Goal: Task Accomplishment & Management: Manage account settings

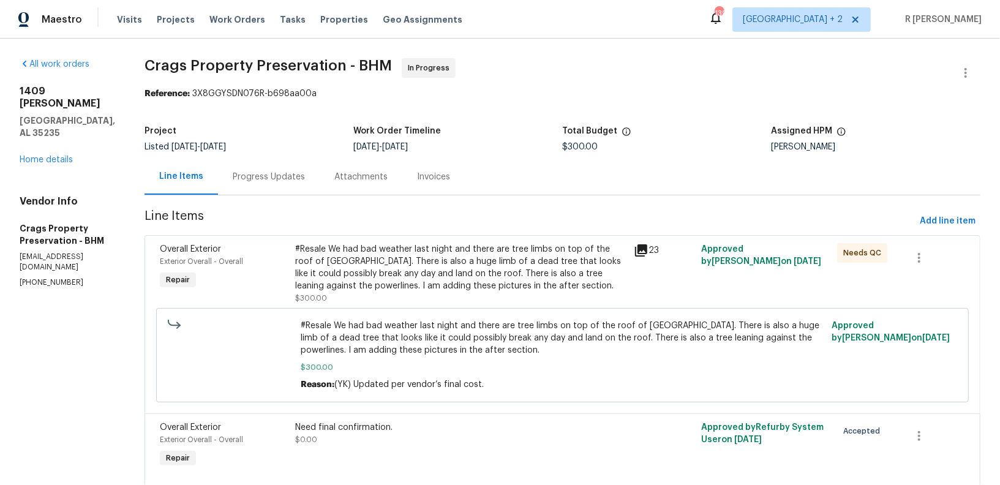
click at [232, 181] on div "Progress Updates" at bounding box center [269, 177] width 102 height 36
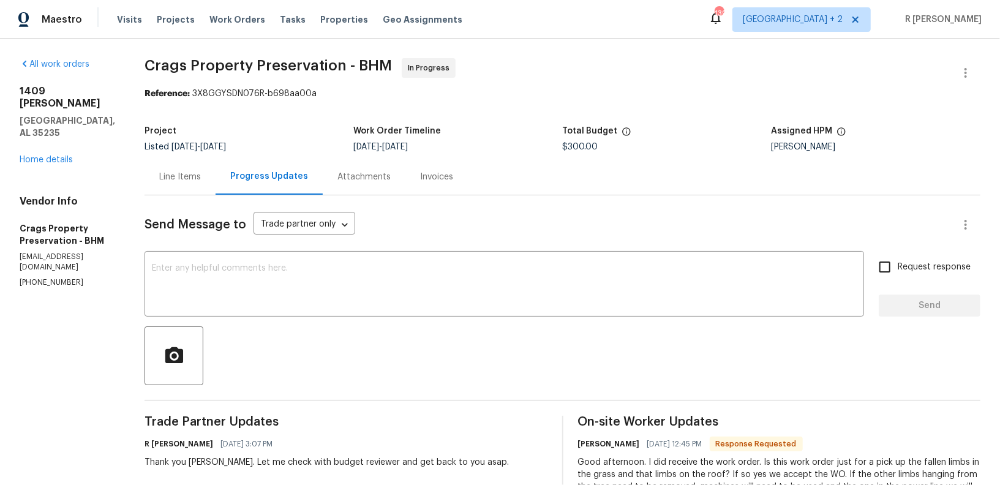
click at [439, 286] on textarea at bounding box center [504, 285] width 705 height 43
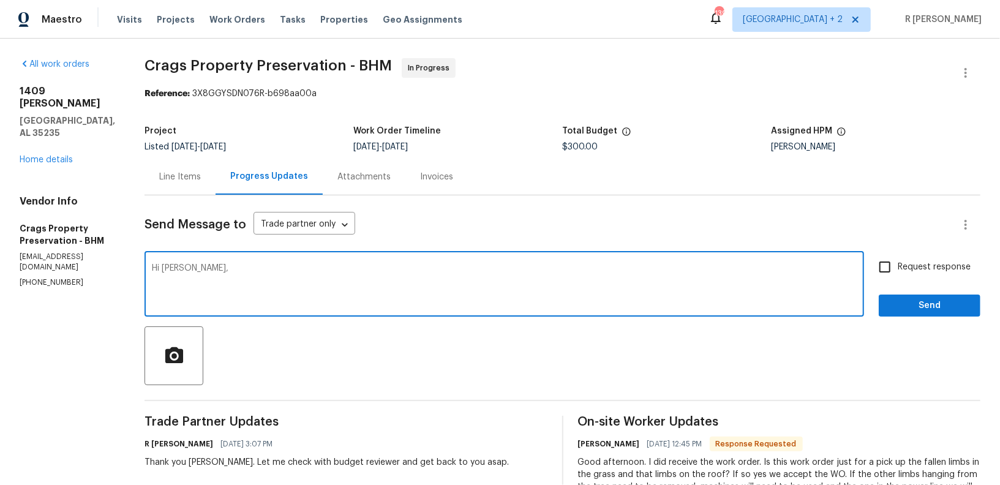
paste textarea "No need to cut the entire tree down and only need a quote to cut back some of t…"
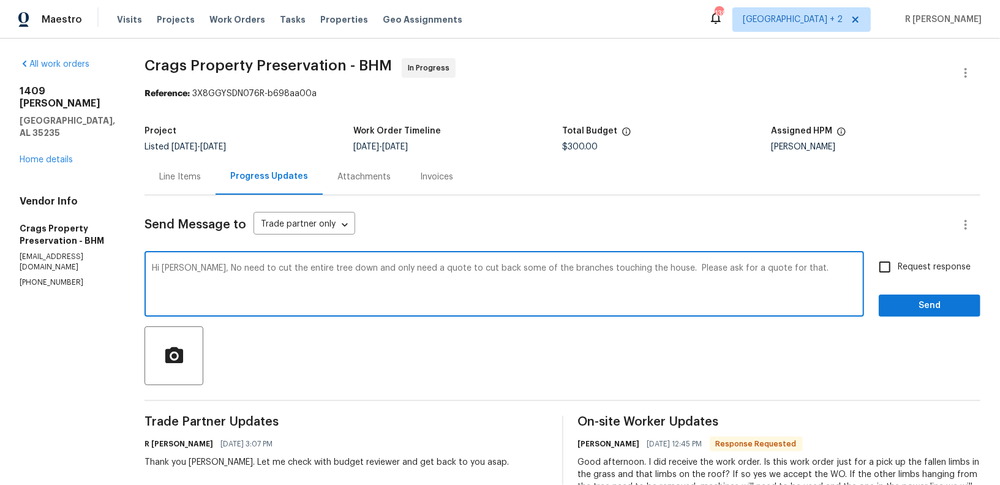
drag, startPoint x: 766, startPoint y: 264, endPoint x: 639, endPoint y: 270, distance: 128.1
click at [639, 270] on textarea "Hi William, No need to cut the entire tree down and only need a quote to cut ba…" at bounding box center [504, 285] width 705 height 43
type textarea "Hi William, No need to cut the entire tree down and only need a quote to cut ba…"
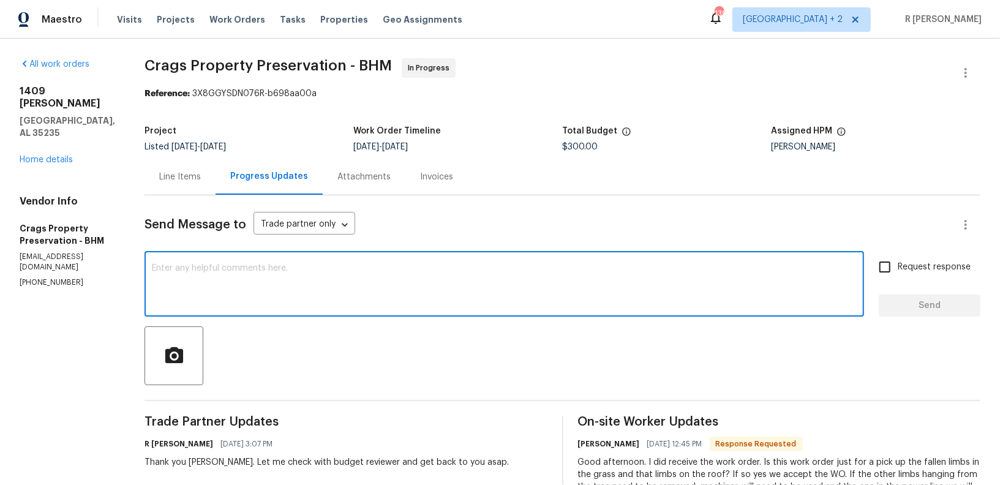
paste textarea "Hi William, there’s no need to cut down the entire tree. We only need a quote t…"
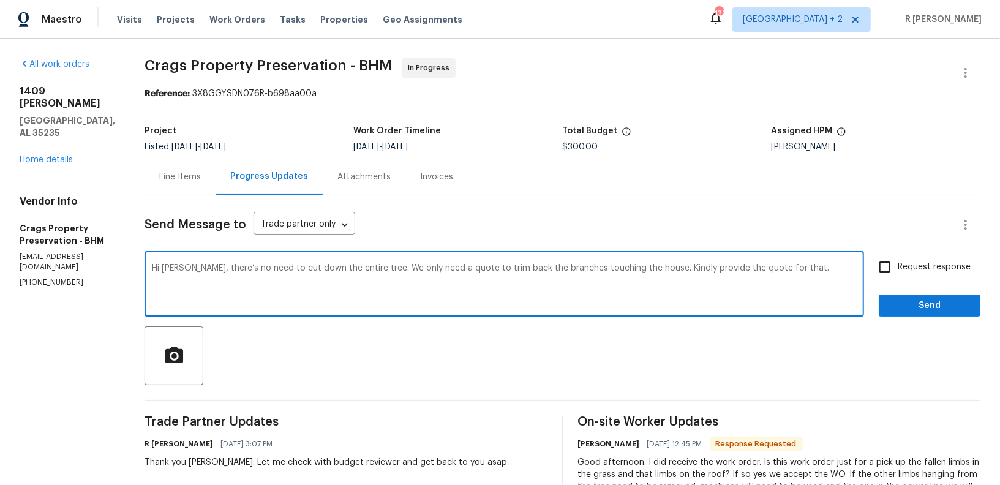
type textarea "Hi William, there’s no need to cut down the entire tree. We only need a quote t…"
click at [892, 316] on button "Send" at bounding box center [930, 305] width 102 height 23
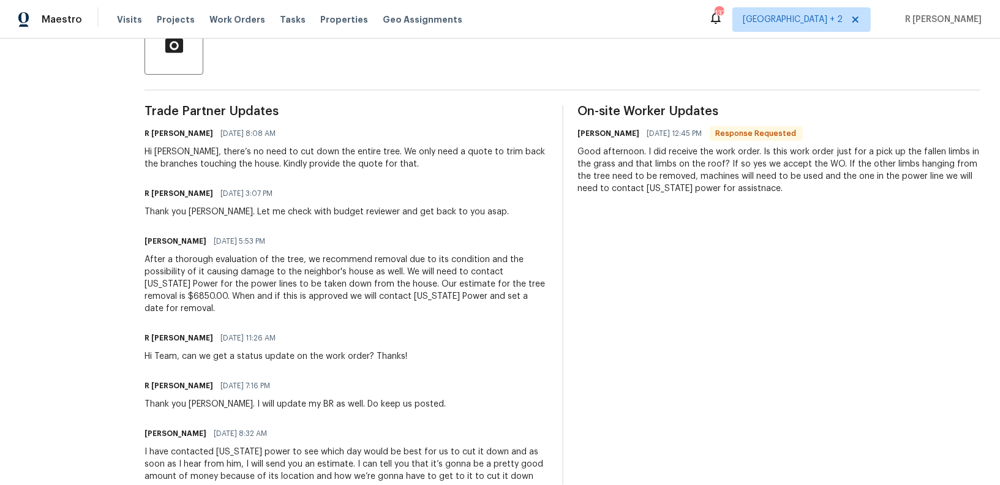
scroll to position [315, 0]
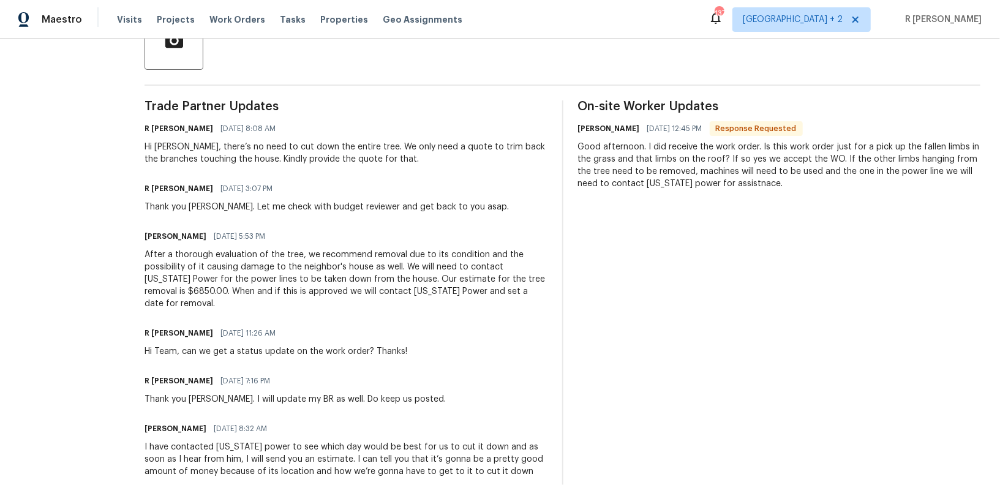
click at [272, 253] on div "After a thorough evaluation of the tree, we recommend removal due to its condit…" at bounding box center [345, 279] width 403 height 61
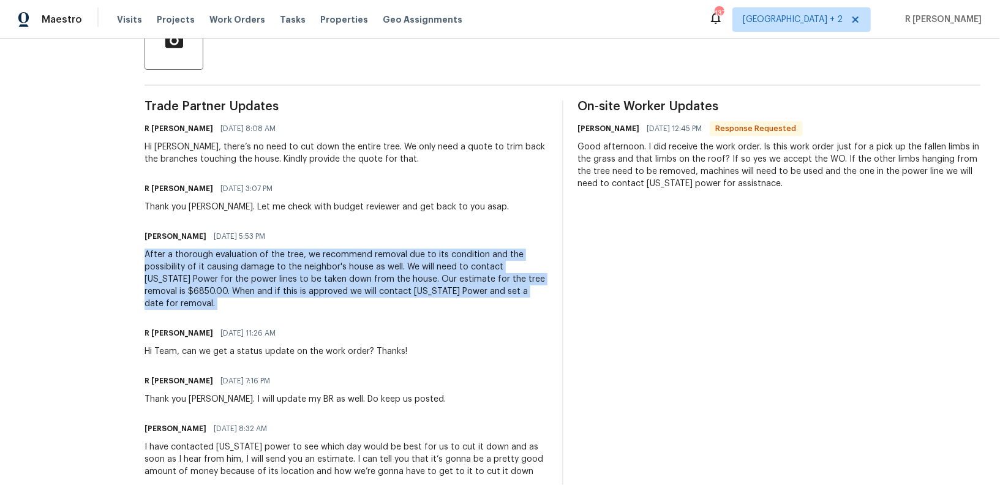
click at [272, 253] on div "After a thorough evaluation of the tree, we recommend removal due to its condit…" at bounding box center [345, 279] width 403 height 61
copy div "After a thorough evaluation of the tree, we recommend removal due to its condit…"
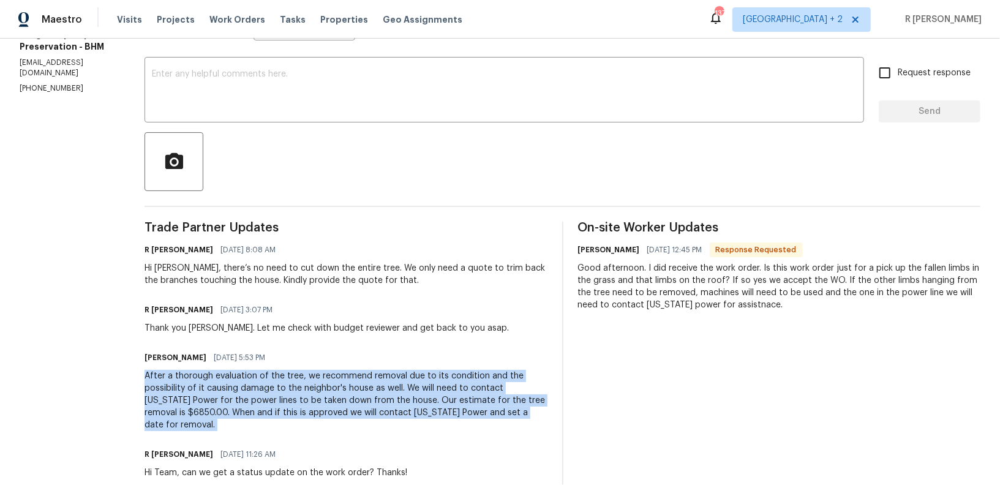
scroll to position [0, 0]
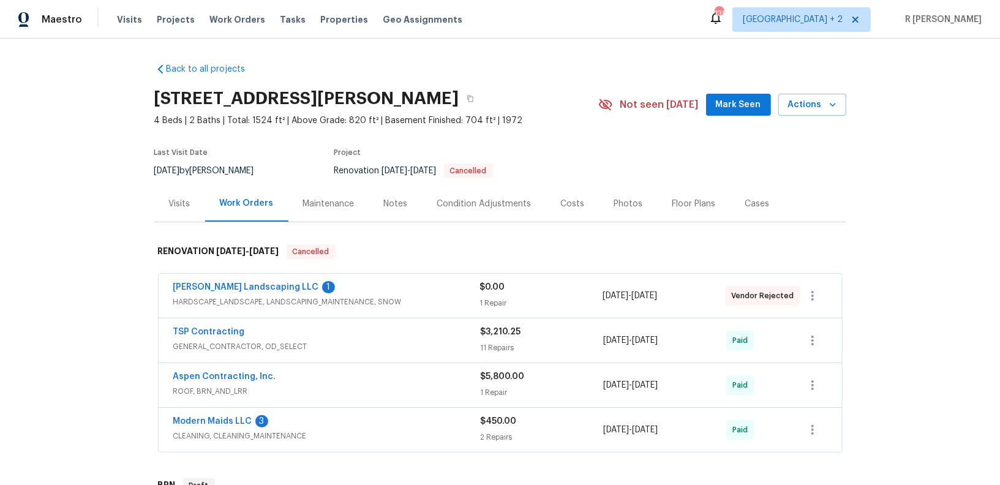
click at [305, 285] on div "Ruiz Landscaping LLC 1" at bounding box center [326, 288] width 307 height 15
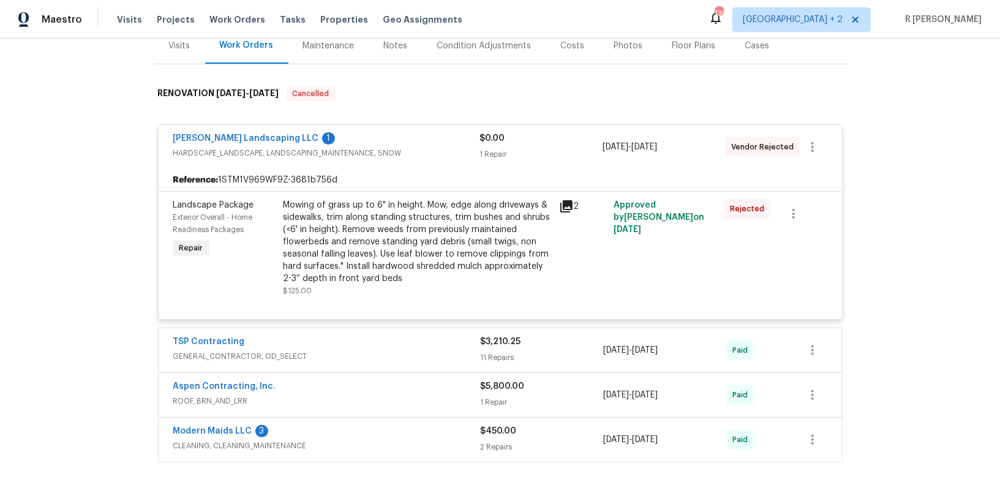
scroll to position [153, 0]
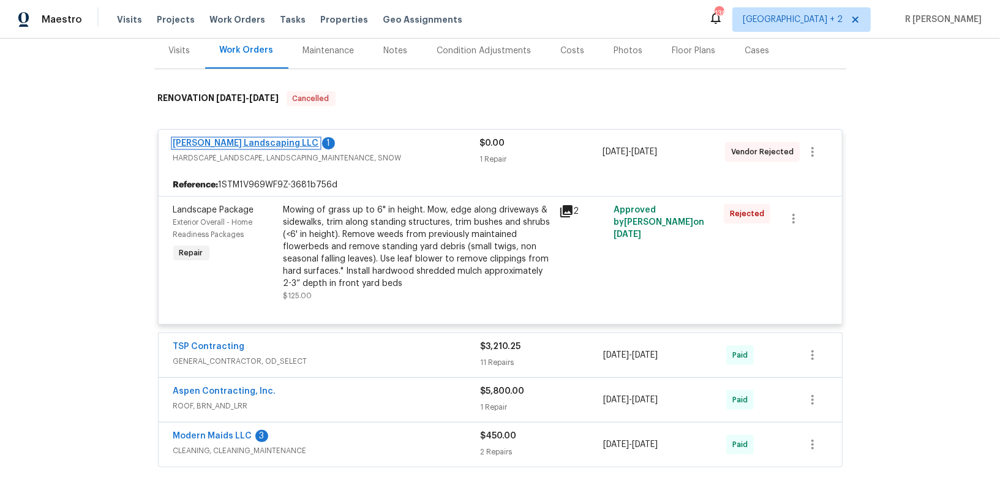
click at [200, 146] on link "Ruiz Landscaping LLC" at bounding box center [246, 143] width 146 height 9
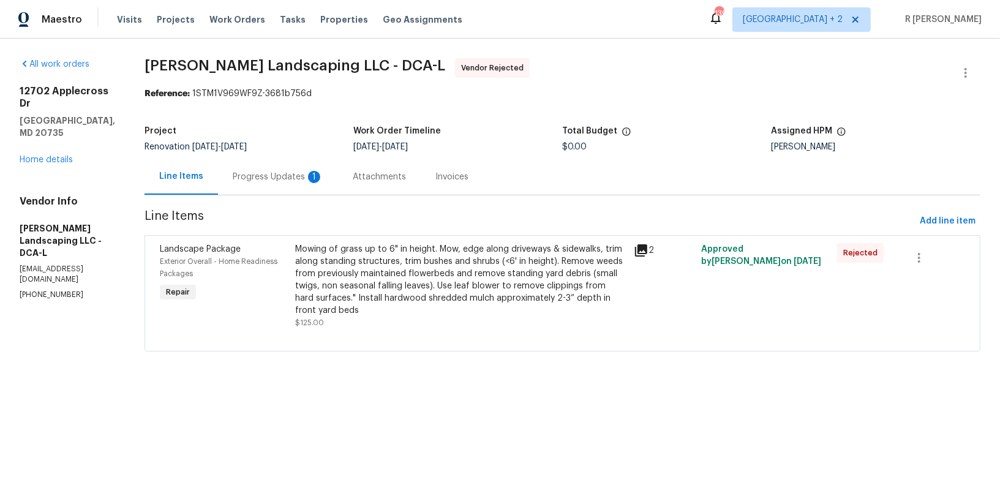
click at [293, 178] on div "Progress Updates 1" at bounding box center [278, 177] width 91 height 12
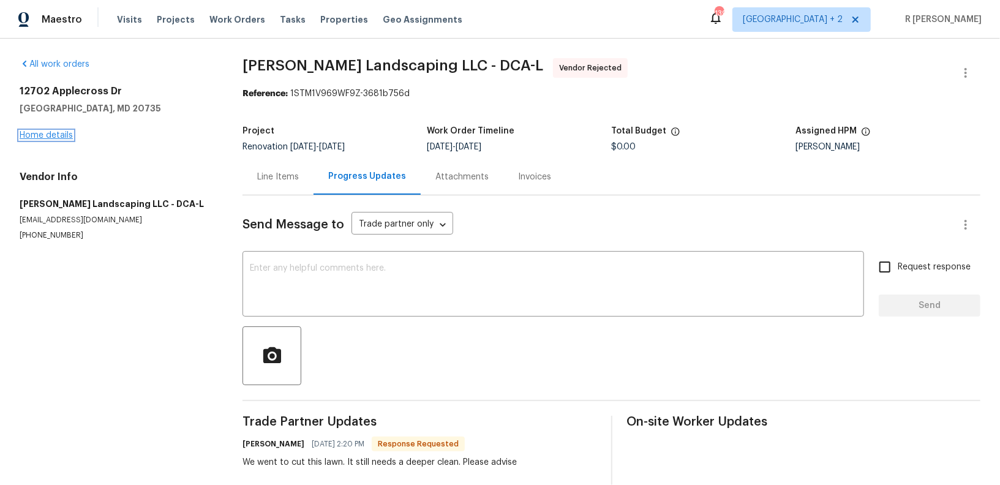
click at [43, 135] on link "Home details" at bounding box center [46, 135] width 53 height 9
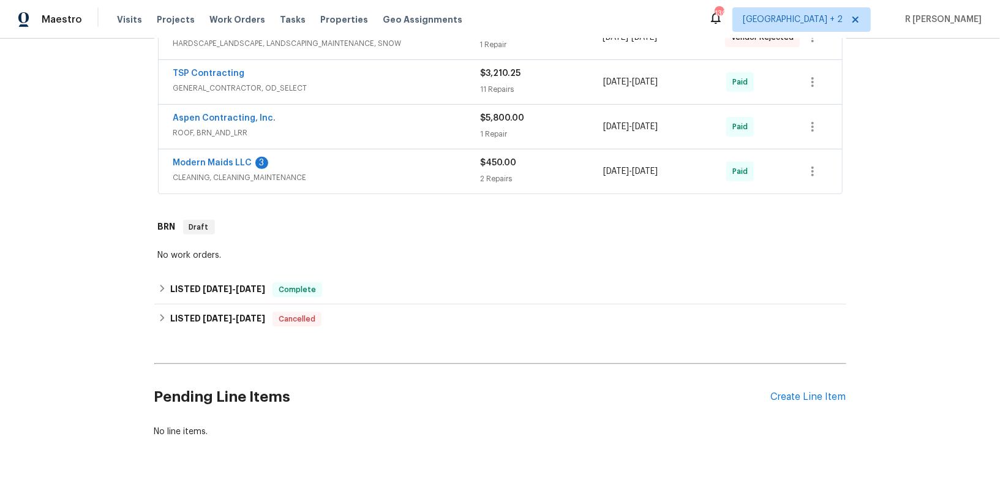
scroll to position [291, 0]
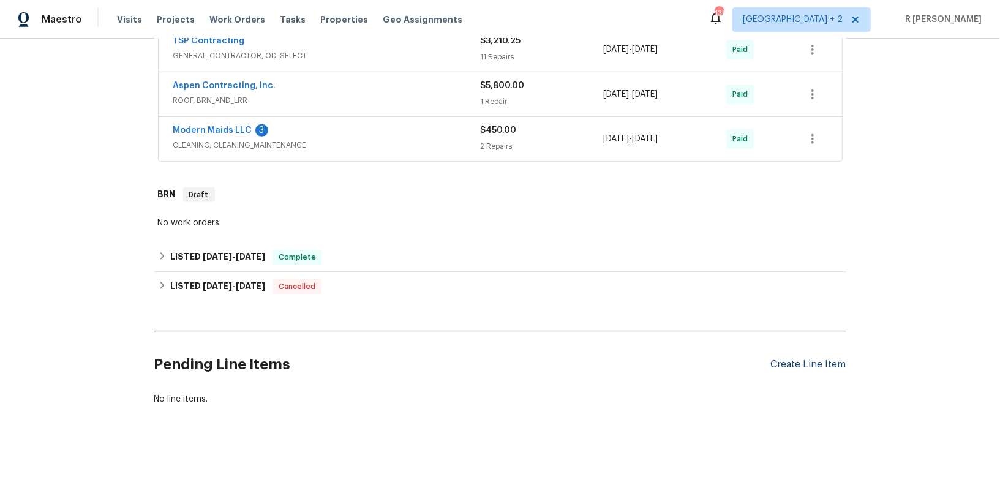
click at [804, 365] on div "Create Line Item" at bounding box center [808, 365] width 75 height 12
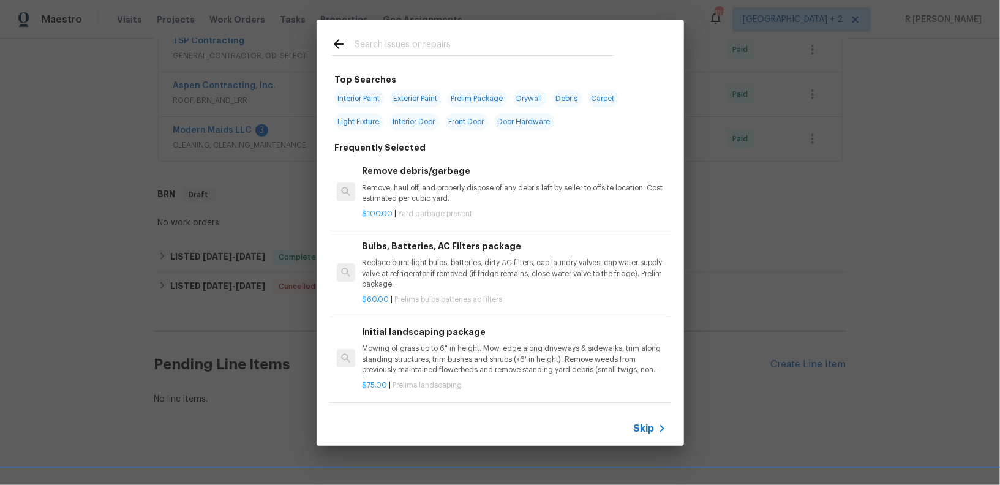
click at [651, 429] on span "Skip" at bounding box center [644, 428] width 21 height 12
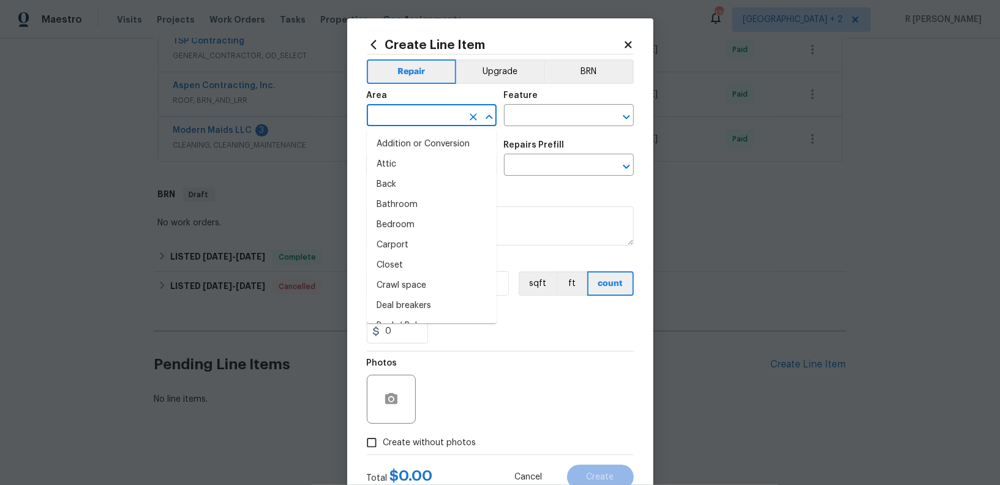
click at [394, 125] on input "text" at bounding box center [415, 116] width 96 height 19
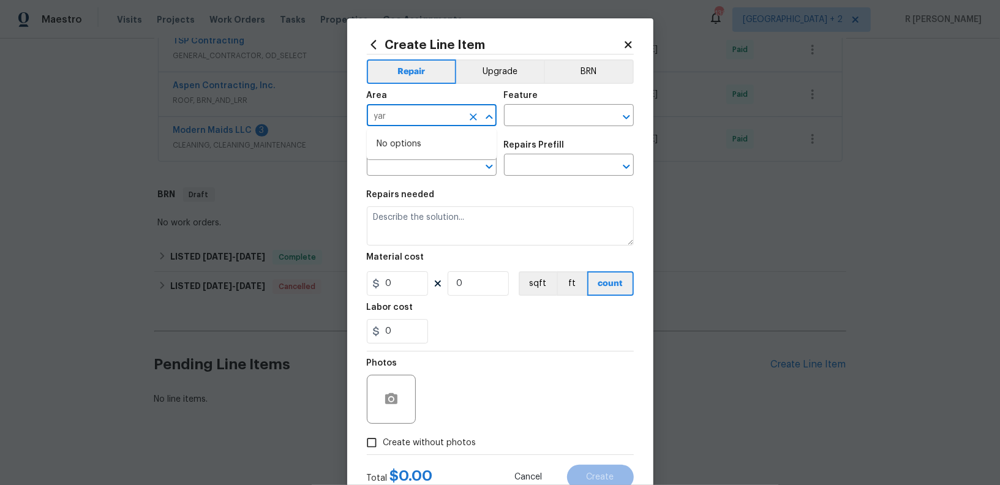
type input "yar"
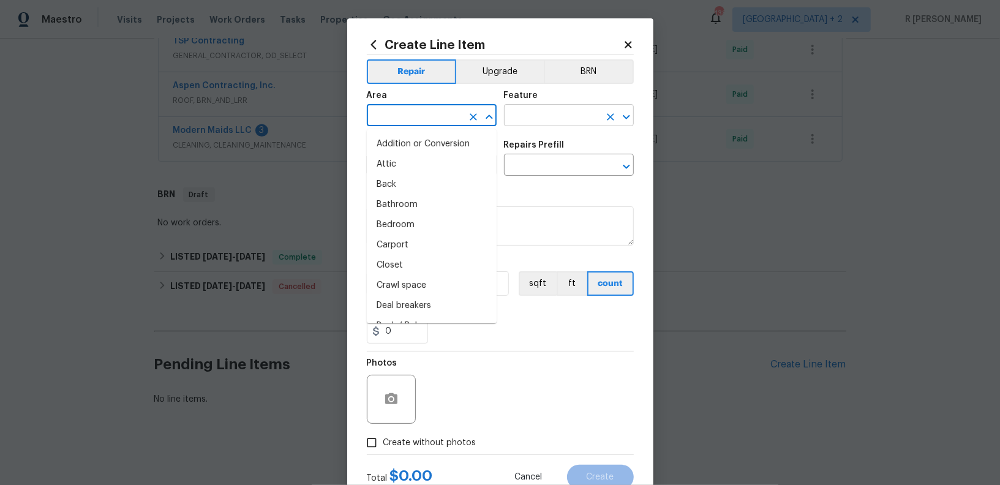
click at [519, 111] on input "text" at bounding box center [552, 116] width 96 height 19
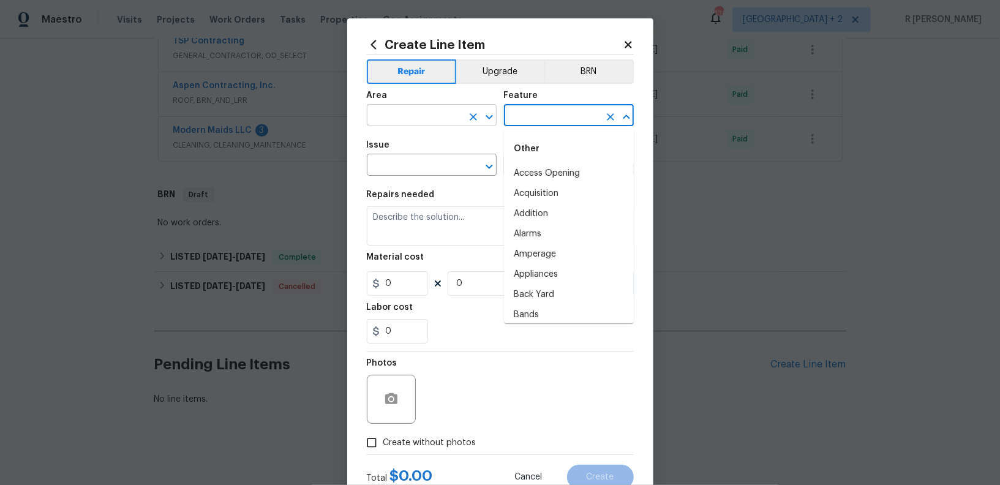
click at [430, 116] on input "text" at bounding box center [415, 116] width 96 height 19
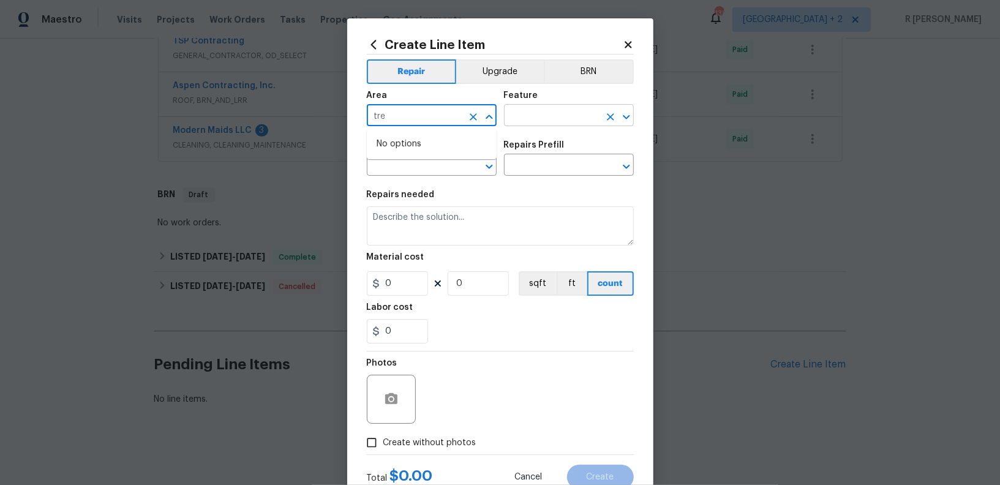
type input "tre"
click at [565, 122] on input "text" at bounding box center [552, 116] width 96 height 19
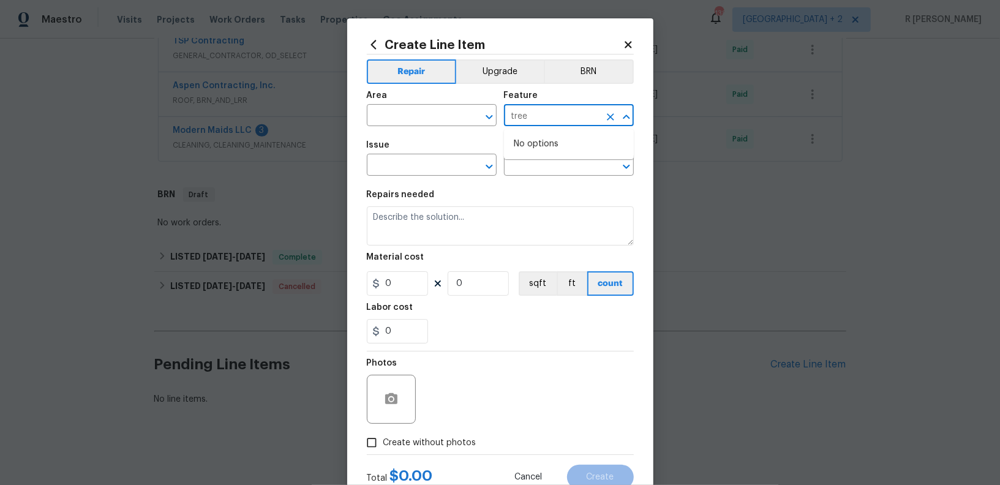
type input "tree"
click at [627, 40] on icon at bounding box center [628, 44] width 11 height 11
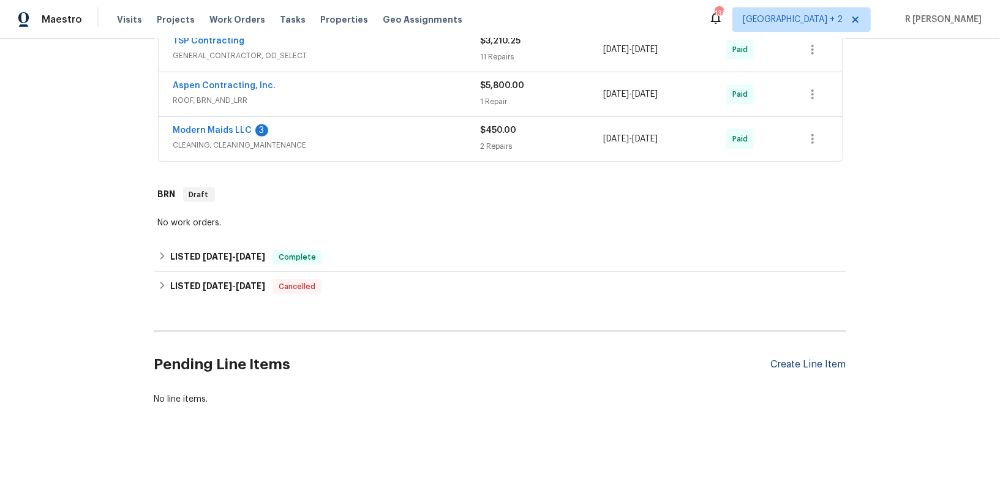
click at [787, 360] on div "Create Line Item" at bounding box center [808, 365] width 75 height 12
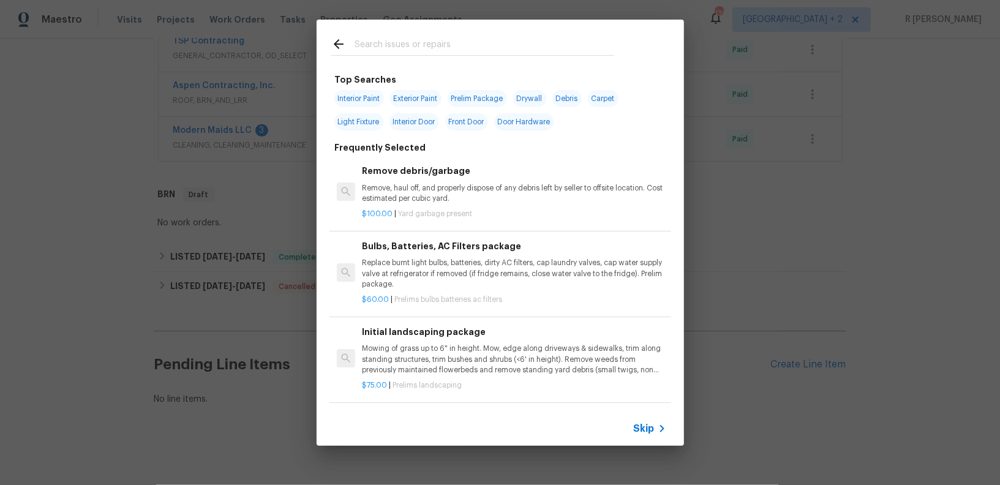
click at [413, 53] on input "text" at bounding box center [484, 46] width 260 height 18
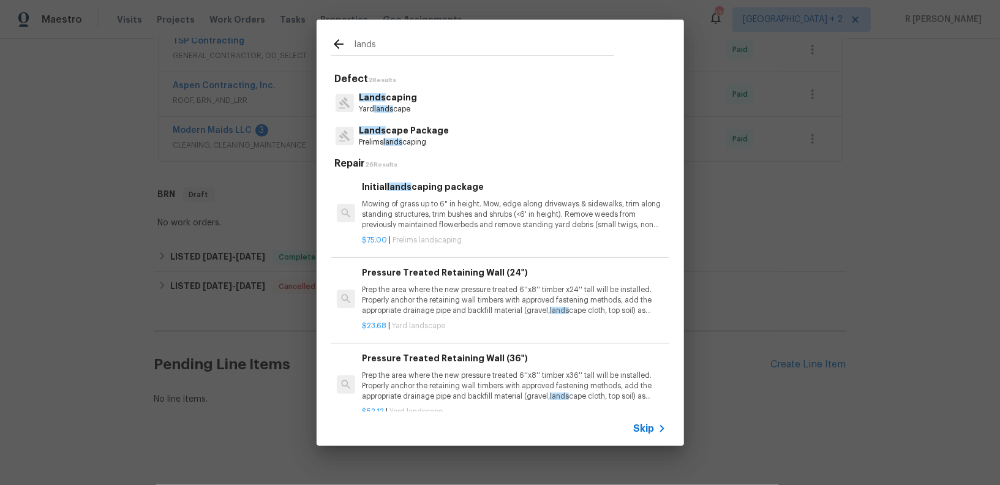
type input "lands"
click at [388, 106] on span "lands" at bounding box center [383, 108] width 19 height 7
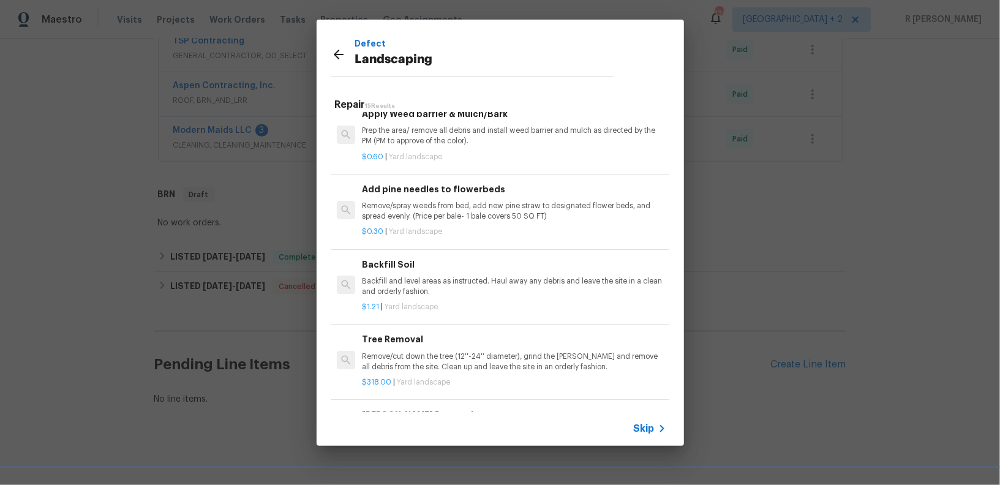
scroll to position [825, 0]
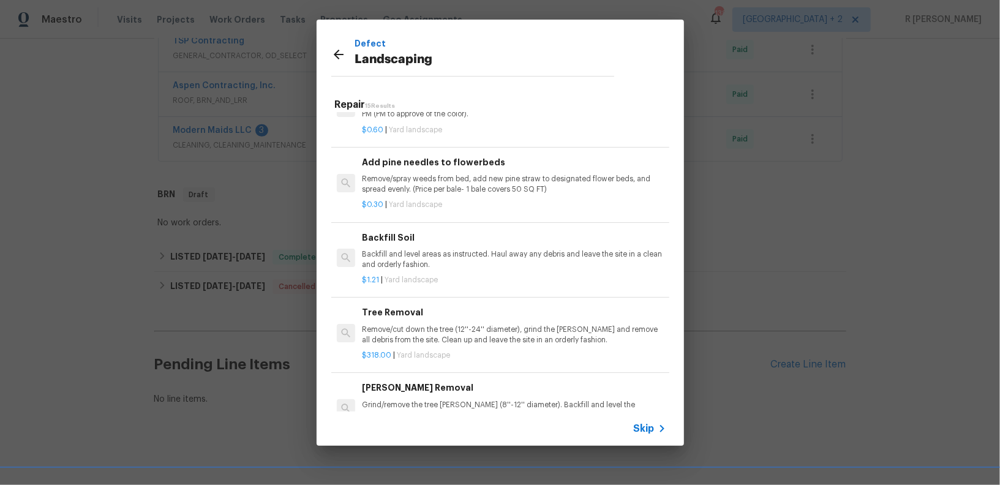
click at [397, 326] on p "Remove/cut down the tree (12''-24'' diameter), grind the stump and remove all d…" at bounding box center [514, 334] width 304 height 21
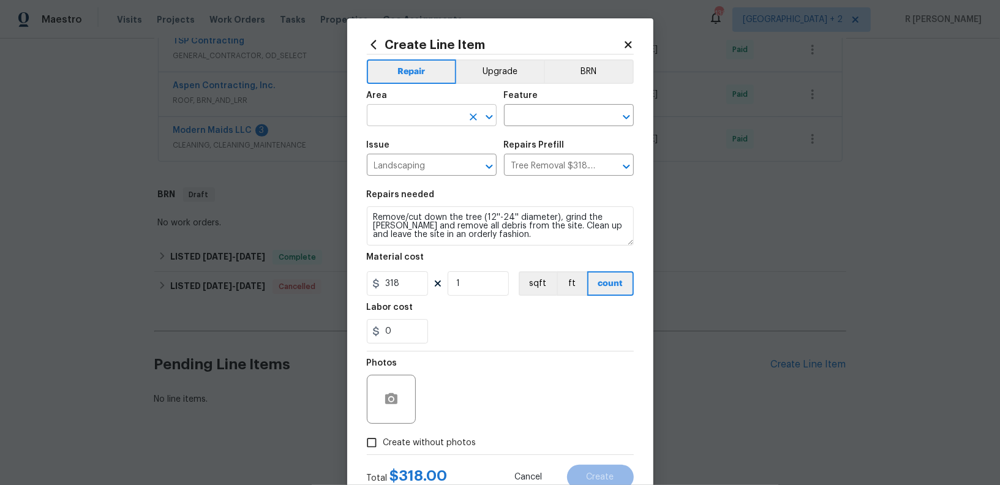
click at [406, 116] on input "text" at bounding box center [415, 116] width 96 height 19
type input "y"
click at [399, 171] on li "Exterior Overall" at bounding box center [432, 164] width 130 height 20
type input "Exterior Overall"
click at [542, 119] on input "text" at bounding box center [552, 116] width 96 height 19
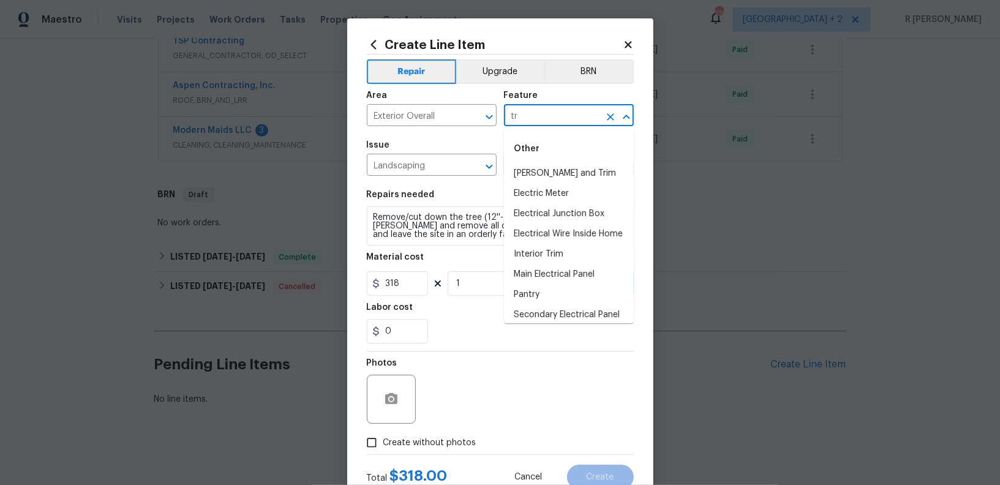
type input "t"
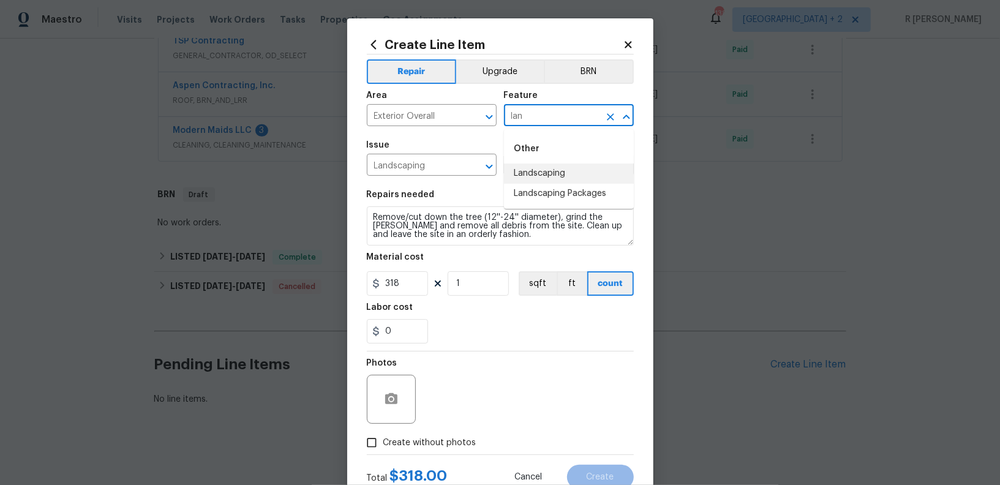
click at [547, 171] on li "Landscaping" at bounding box center [569, 173] width 130 height 20
type input "Landscaping"
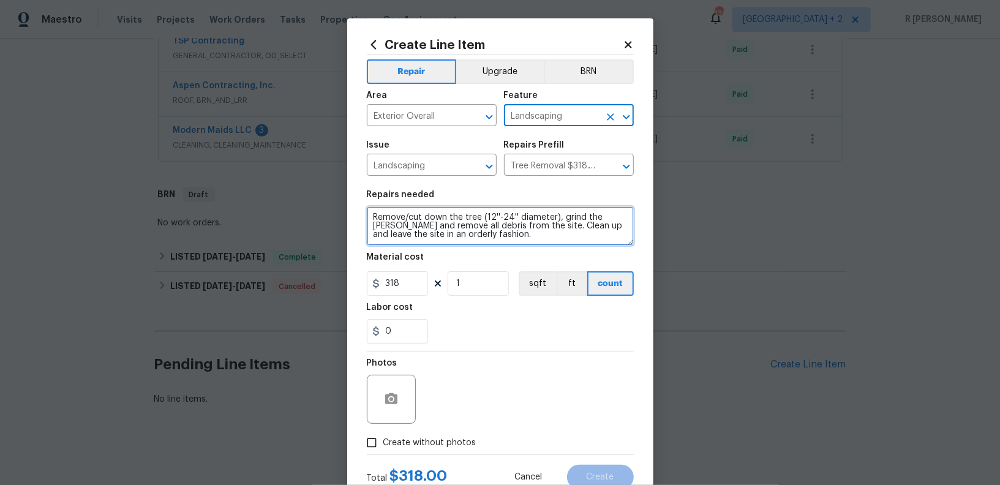
click at [481, 229] on textarea "Remove/cut down the tree (12''-24'' diameter), grind the stump and remove all d…" at bounding box center [500, 225] width 267 height 39
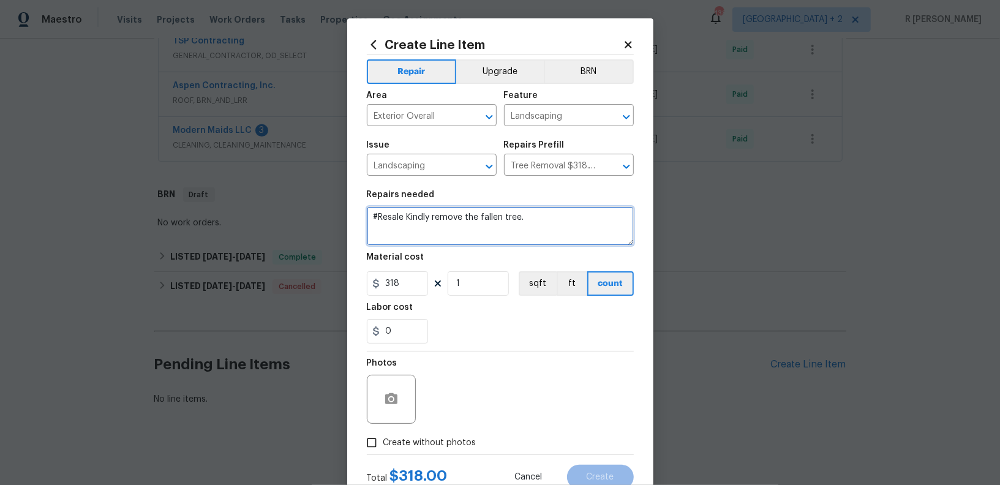
type textarea "#Resale Kindly remove the fallen tree."
click at [417, 298] on section "Repairs needed #Resale Kindly remove the fallen tree. Material cost 318 1 sqft …" at bounding box center [500, 267] width 267 height 168
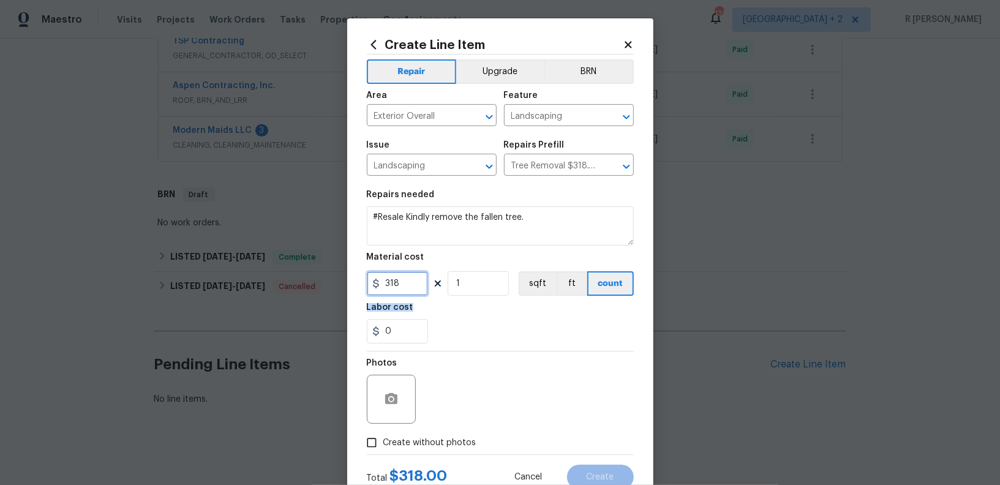
click at [403, 284] on input "318" at bounding box center [397, 283] width 61 height 24
type input "420"
click at [455, 440] on span "Create without photos" at bounding box center [429, 443] width 93 height 13
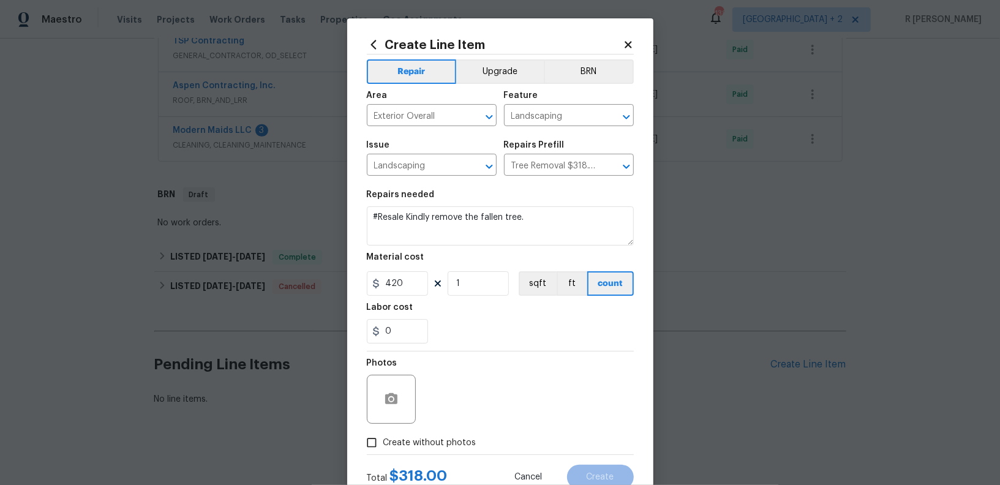
click at [383, 440] on input "Create without photos" at bounding box center [371, 442] width 23 height 23
checkbox input "true"
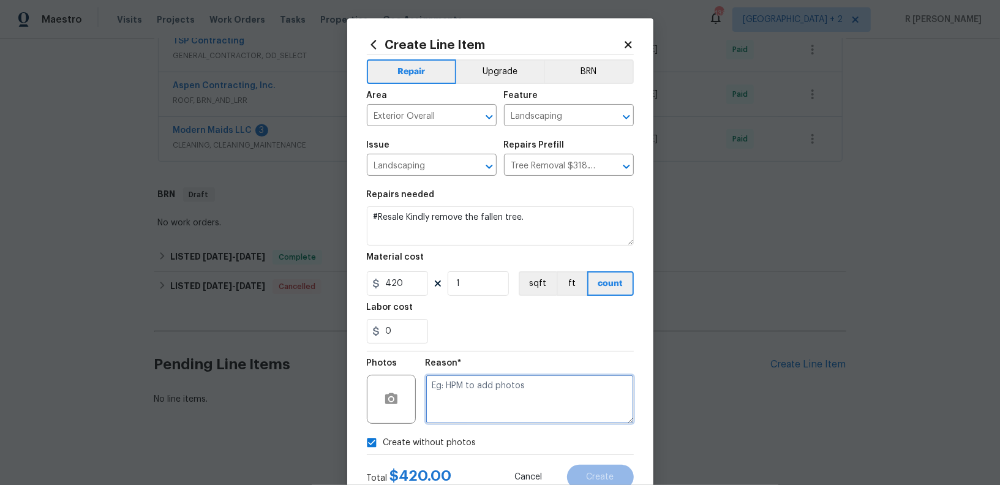
click at [483, 402] on textarea at bounding box center [529, 399] width 208 height 49
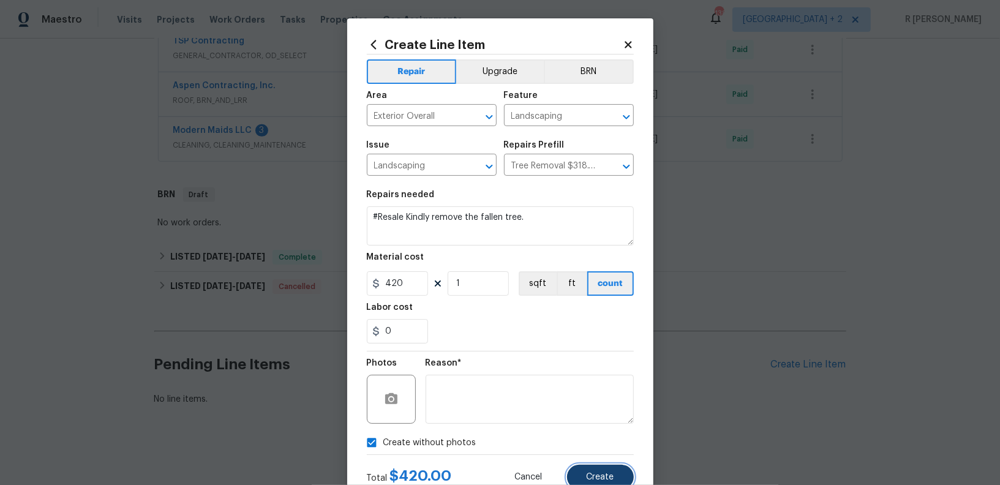
click at [613, 471] on button "Create" at bounding box center [600, 477] width 67 height 24
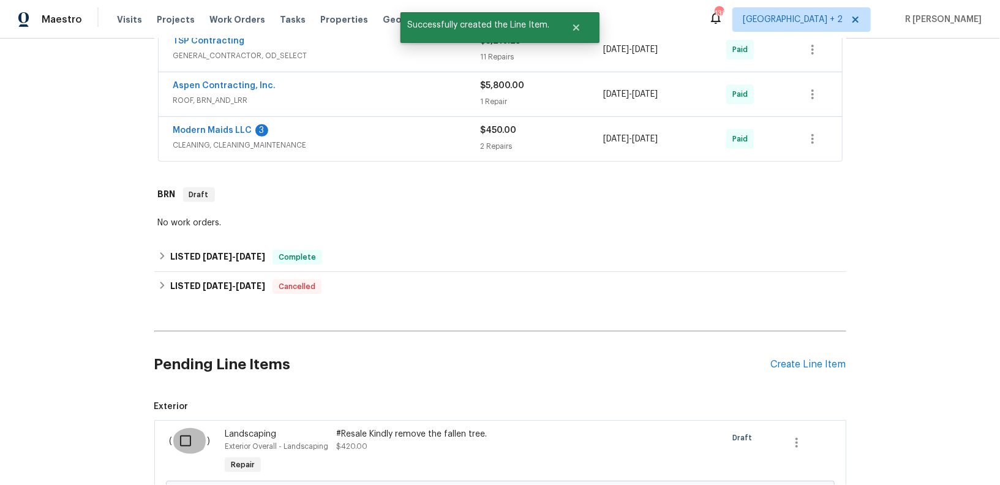
click at [185, 429] on input "checkbox" at bounding box center [190, 441] width 35 height 26
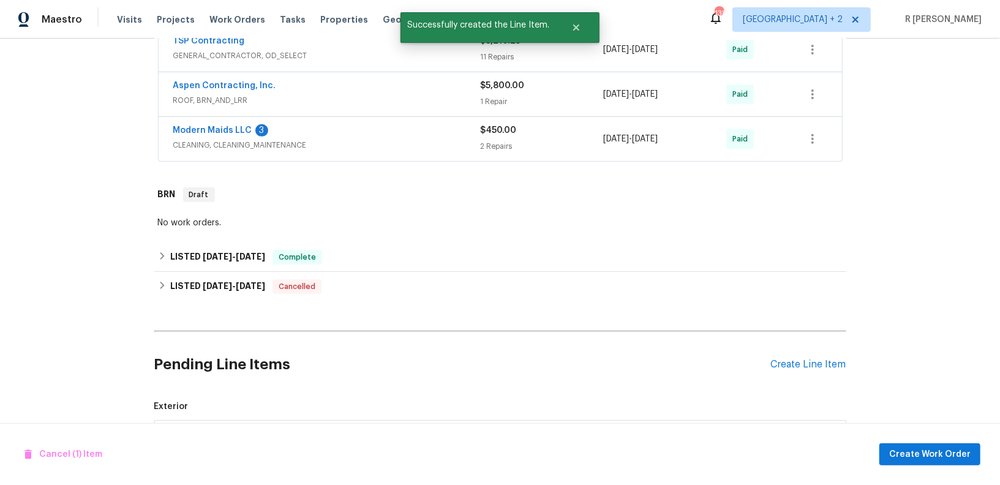
scroll to position [430, 0]
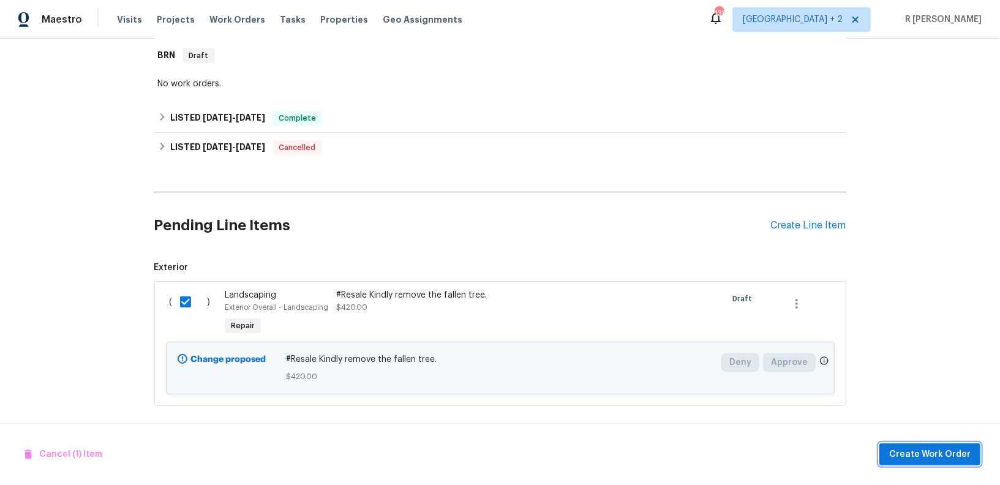
click at [910, 459] on span "Create Work Order" at bounding box center [929, 454] width 81 height 15
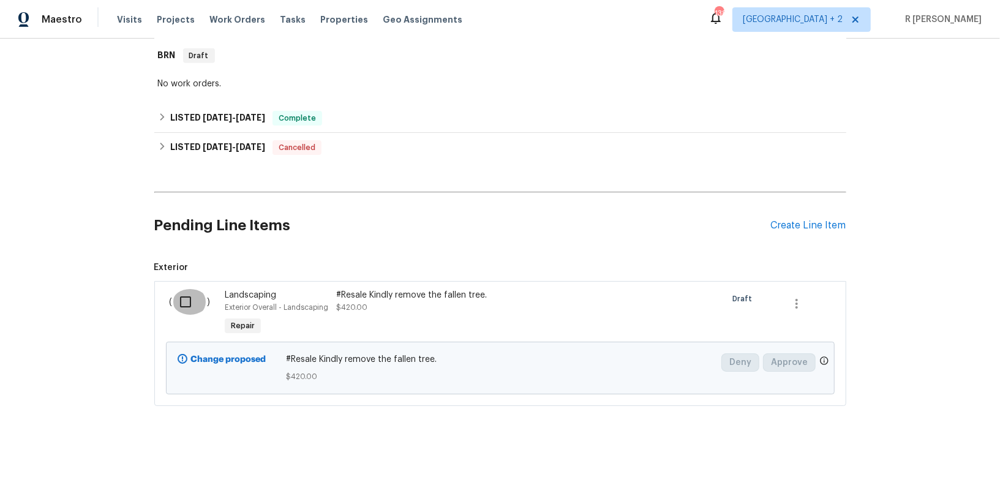
click at [182, 296] on input "checkbox" at bounding box center [190, 302] width 35 height 26
checkbox input "true"
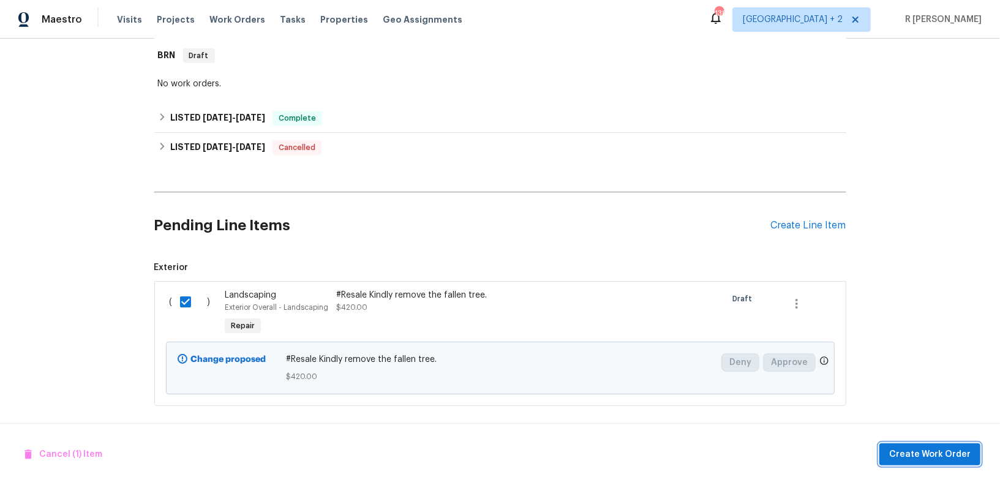
click at [928, 451] on span "Create Work Order" at bounding box center [929, 454] width 81 height 15
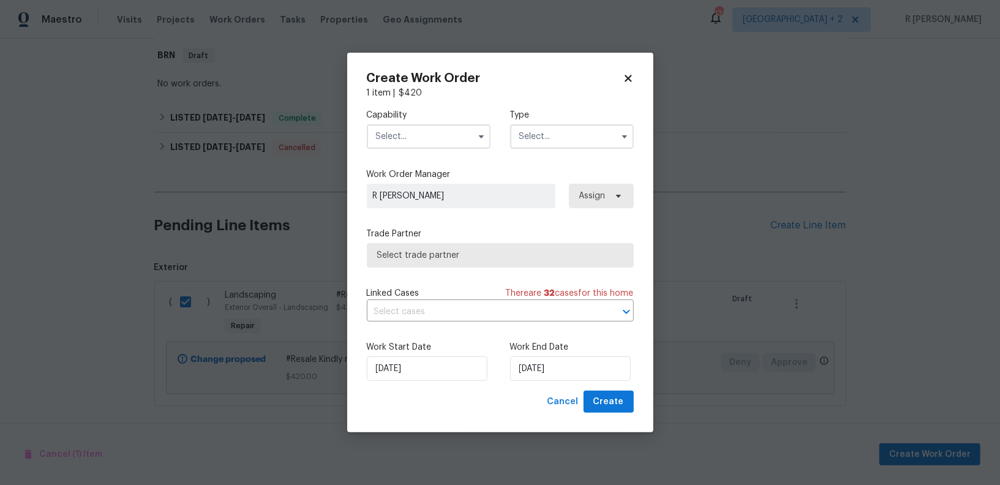
click at [427, 134] on input "text" at bounding box center [429, 136] width 124 height 24
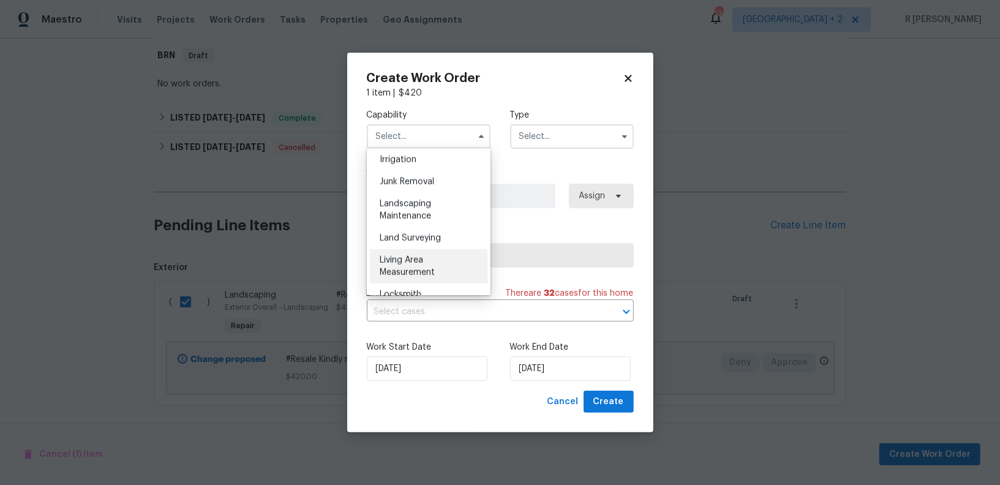
scroll to position [756, 0]
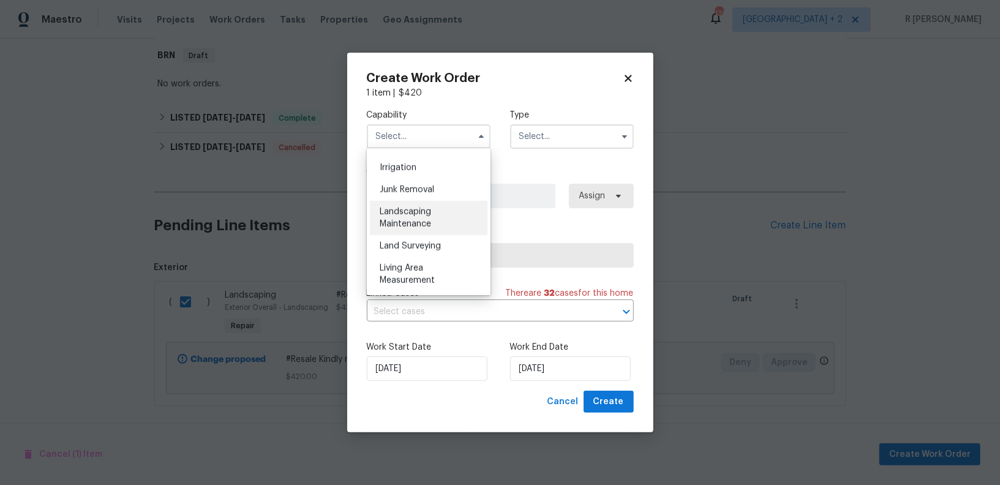
click at [430, 213] on span "Landscaping Maintenance" at bounding box center [405, 218] width 51 height 21
type input "Landscaping Maintenance"
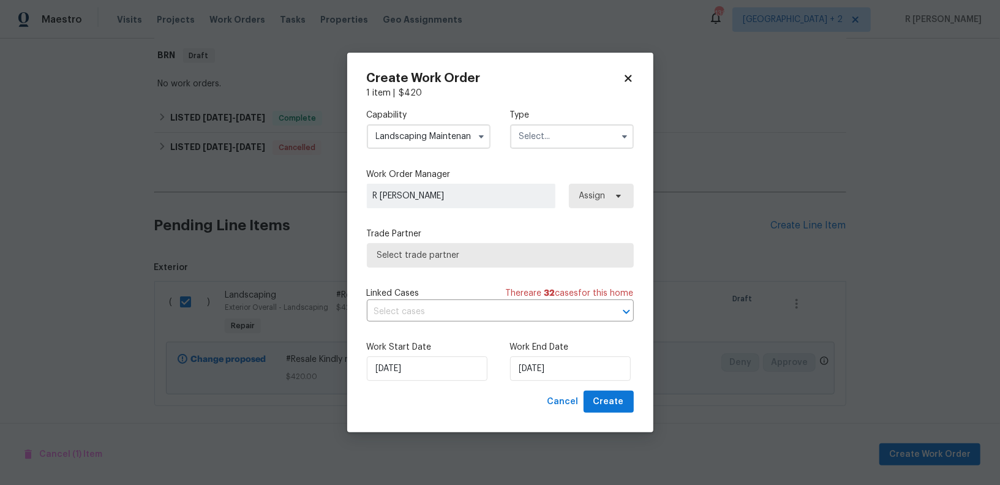
click at [578, 129] on input "text" at bounding box center [572, 136] width 124 height 24
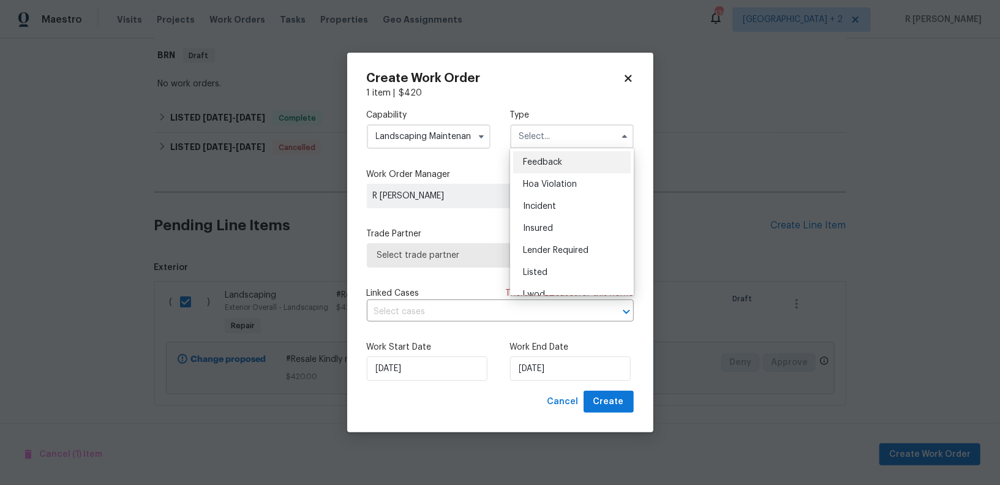
click at [535, 154] on div "Feedback" at bounding box center [572, 162] width 118 height 22
type input "Feedback"
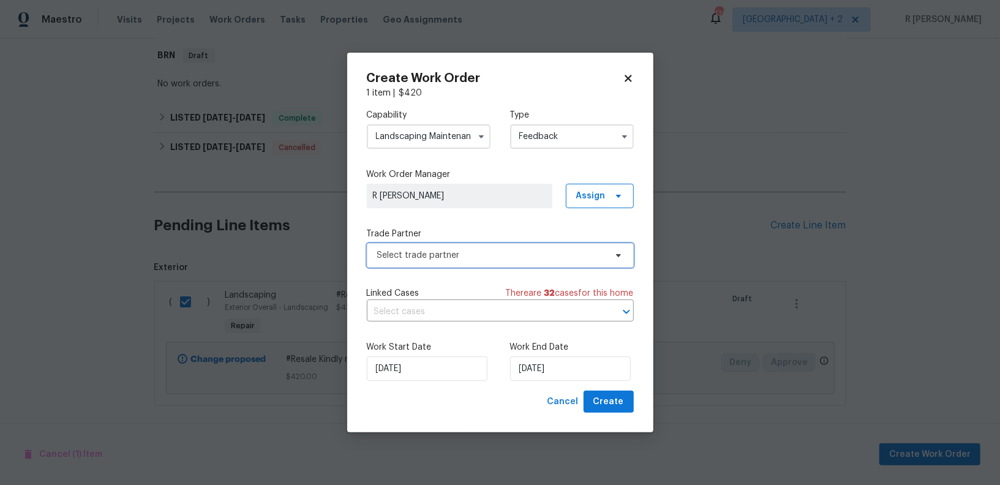
click at [440, 246] on span "Select trade partner" at bounding box center [500, 255] width 267 height 24
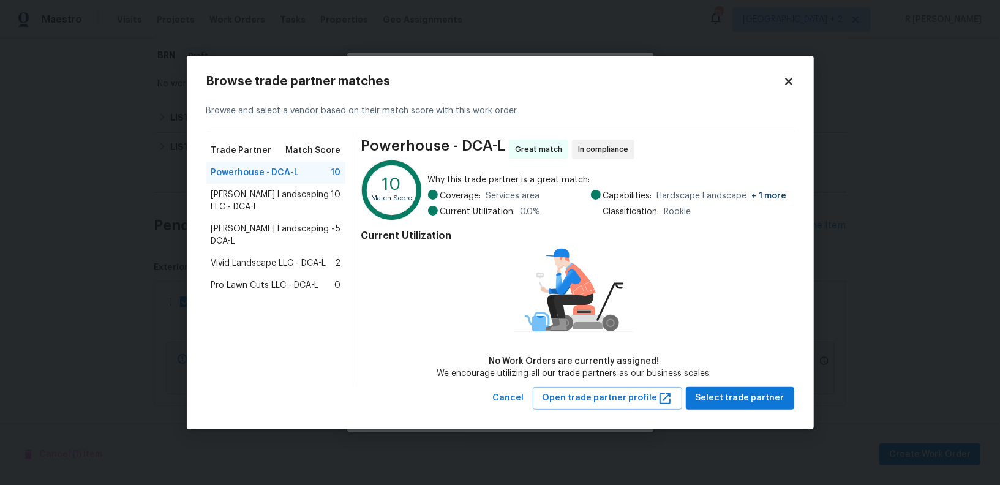
click at [260, 197] on span "Ruiz Landscaping LLC - DCA-L" at bounding box center [271, 201] width 120 height 24
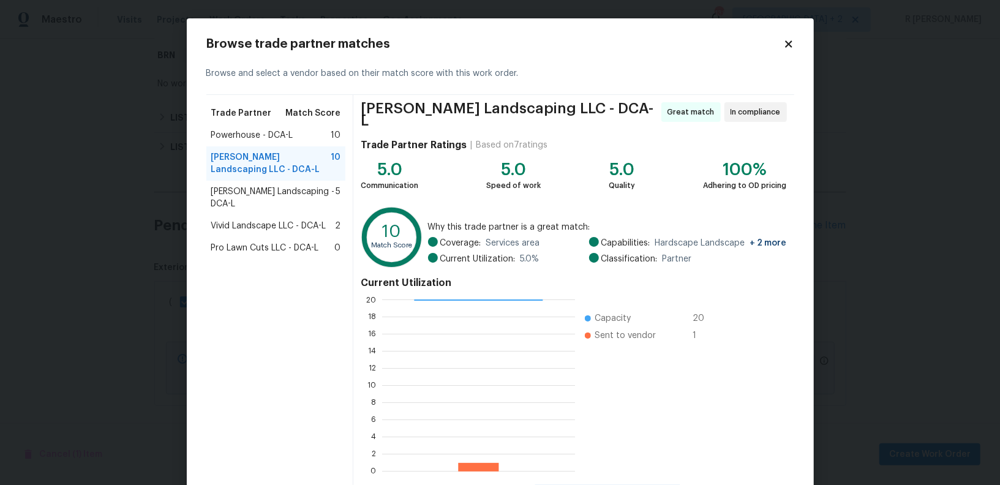
scroll to position [54, 0]
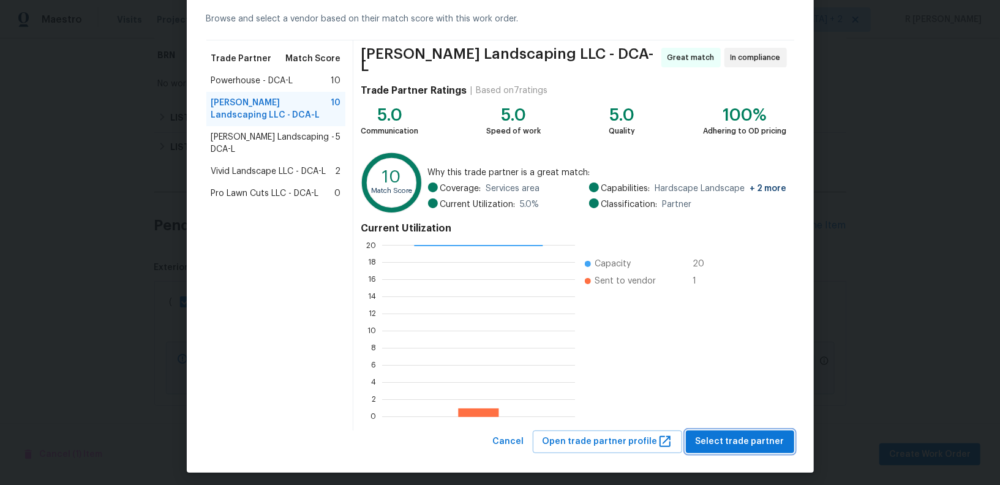
click at [738, 439] on span "Select trade partner" at bounding box center [739, 441] width 89 height 15
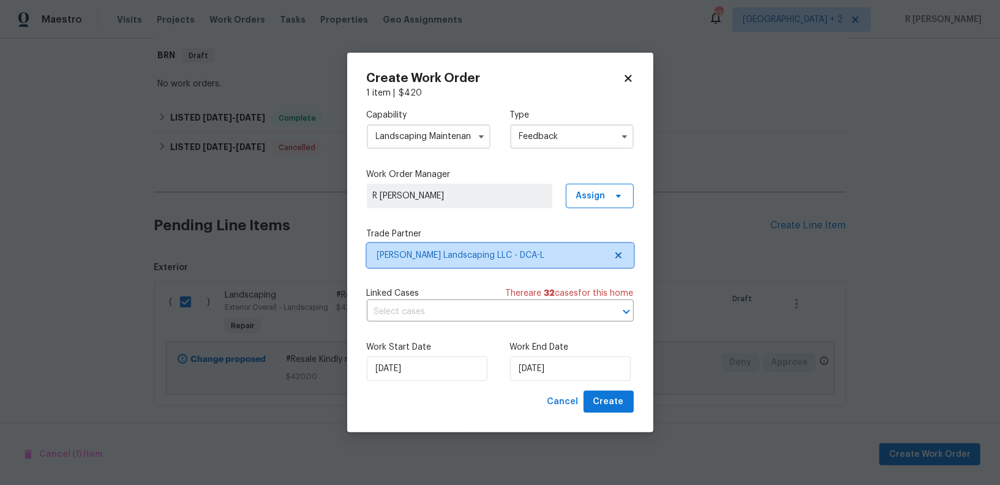
scroll to position [0, 0]
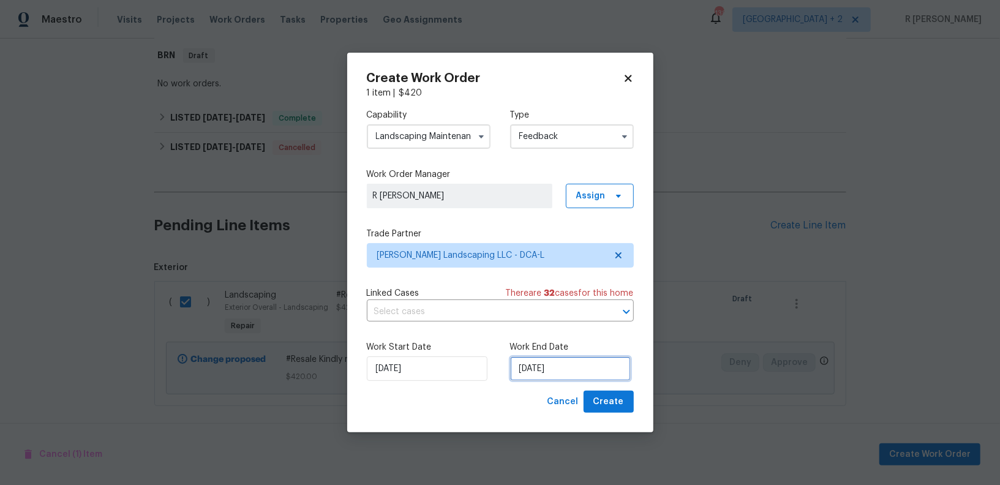
click at [531, 373] on input "10/09/2025" at bounding box center [570, 368] width 121 height 24
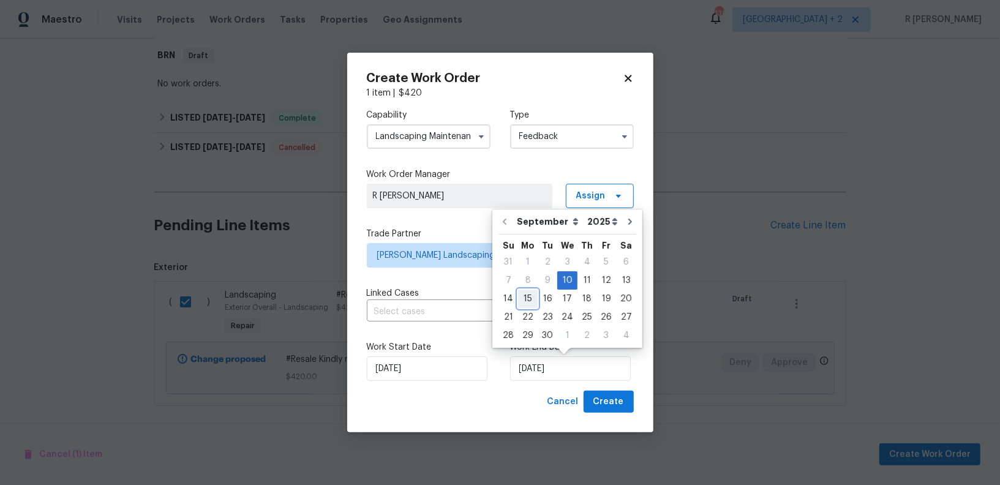
click at [525, 304] on div "15" at bounding box center [528, 298] width 20 height 17
type input "15/09/2025"
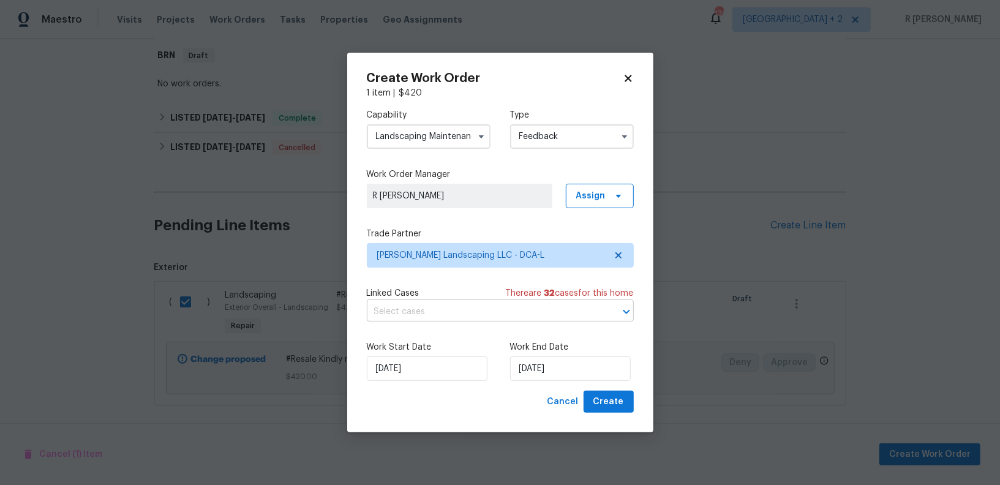
click at [438, 314] on input "text" at bounding box center [483, 311] width 233 height 19
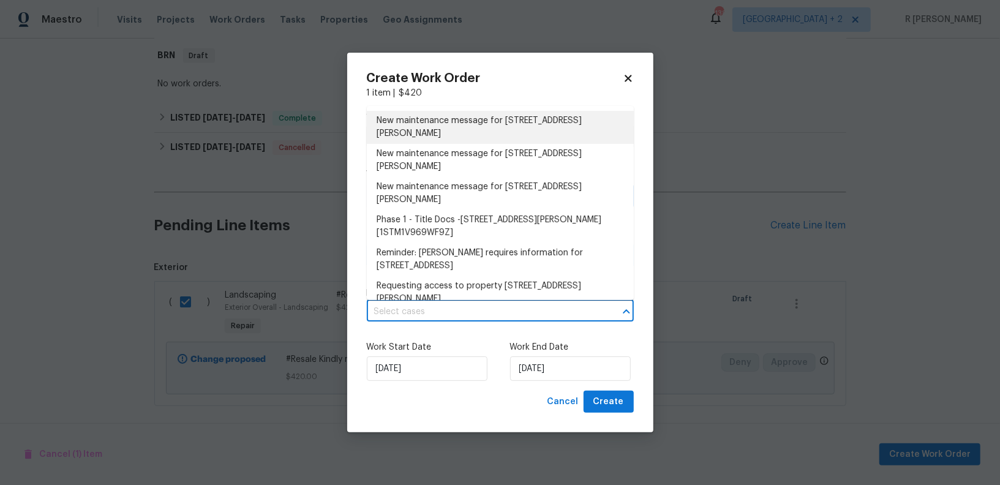
click at [440, 118] on li "New maintenance message for 12702 Applecross Dr , Clinton, MD 20735" at bounding box center [500, 127] width 267 height 33
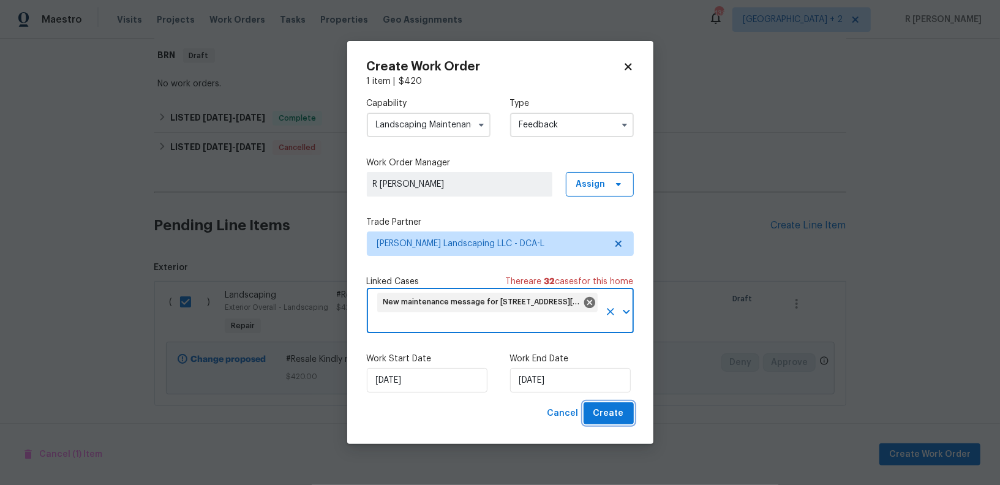
click at [602, 418] on span "Create" at bounding box center [608, 413] width 31 height 15
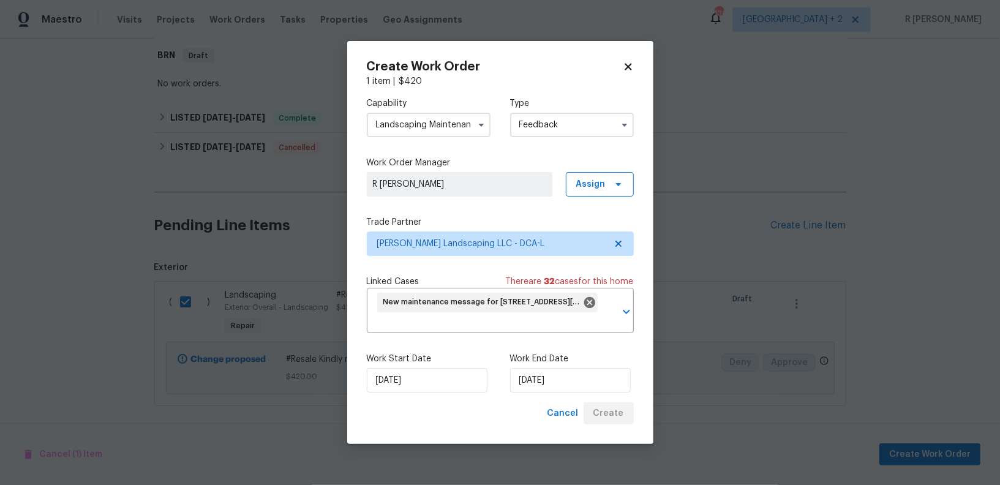
checkbox input "false"
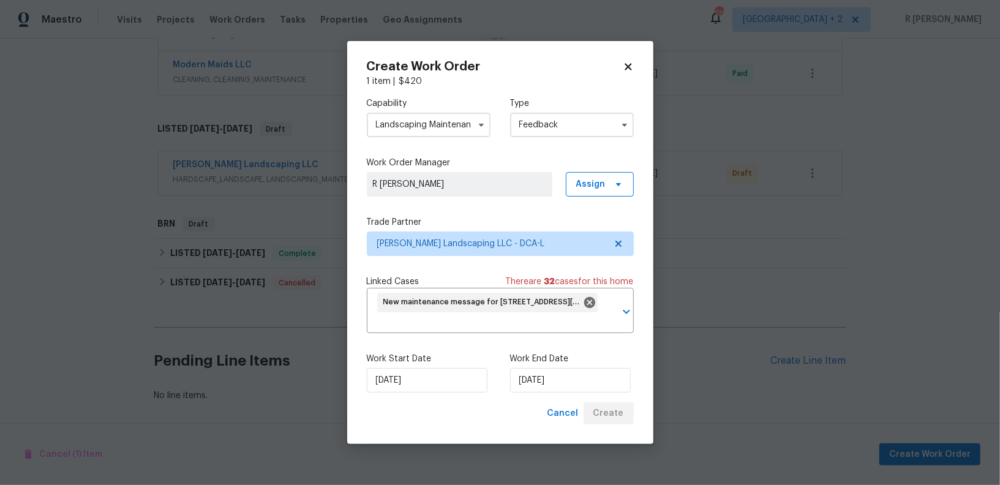
scroll to position [352, 0]
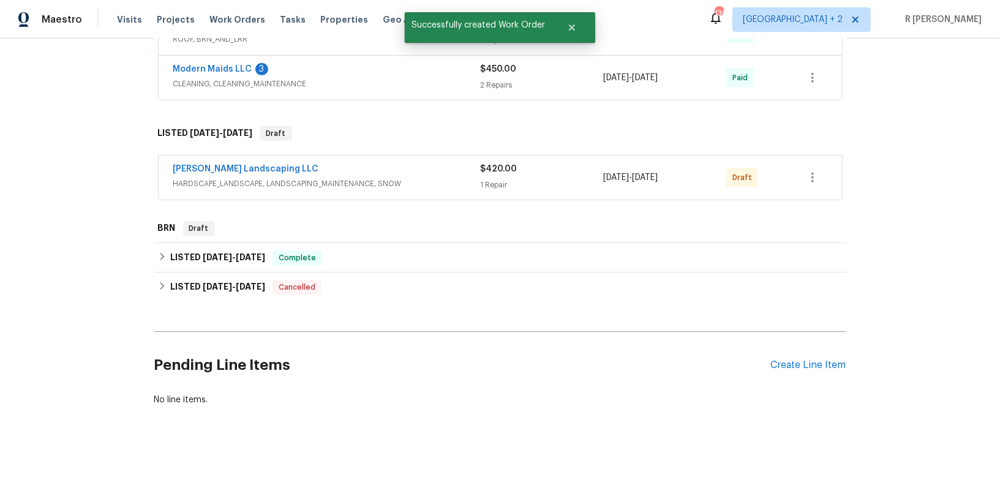
click at [220, 172] on div "Ruiz Landscaping LLC" at bounding box center [326, 170] width 307 height 15
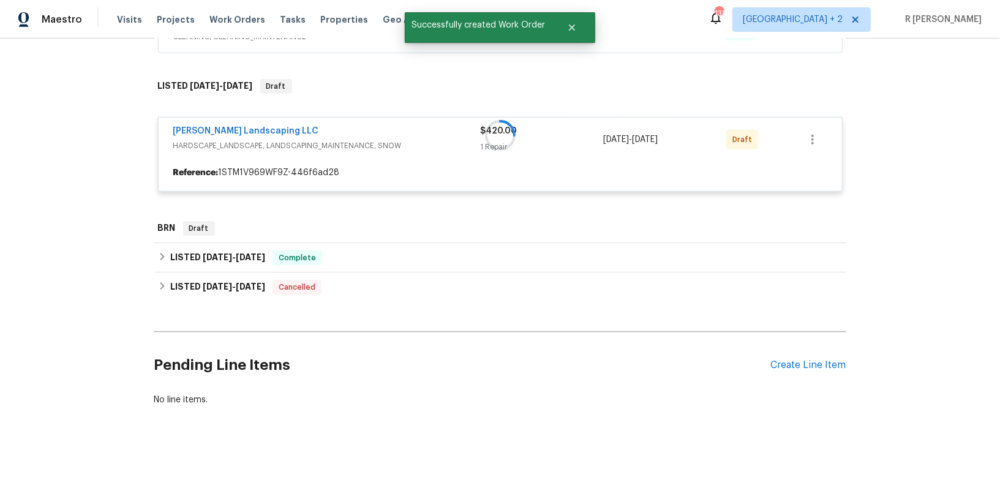
scroll to position [430, 0]
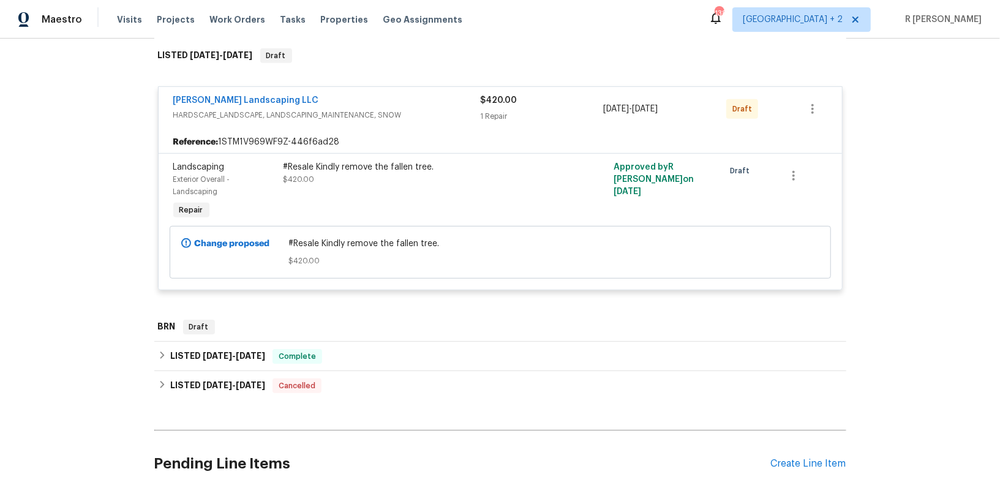
click at [199, 94] on span "Ruiz Landscaping LLC" at bounding box center [246, 100] width 146 height 12
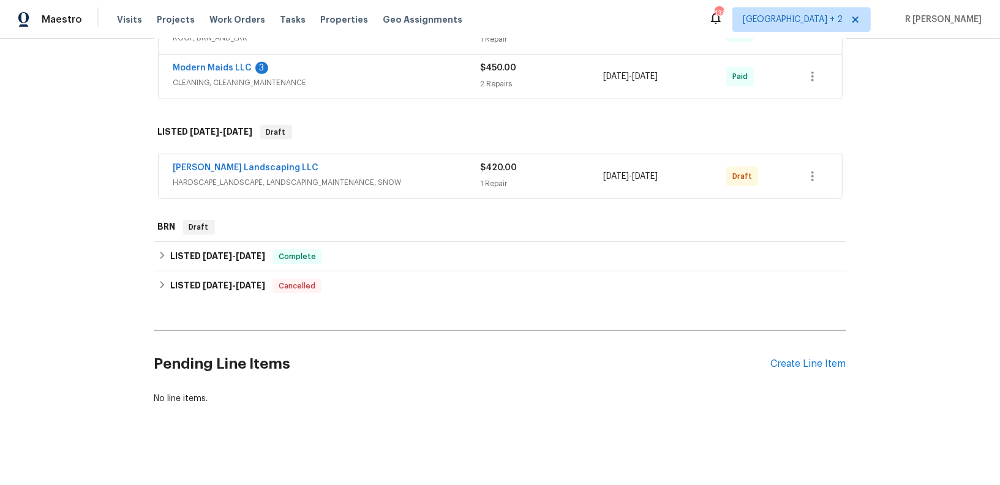
scroll to position [352, 0]
click at [216, 165] on link "Ruiz Landscaping LLC" at bounding box center [246, 169] width 146 height 9
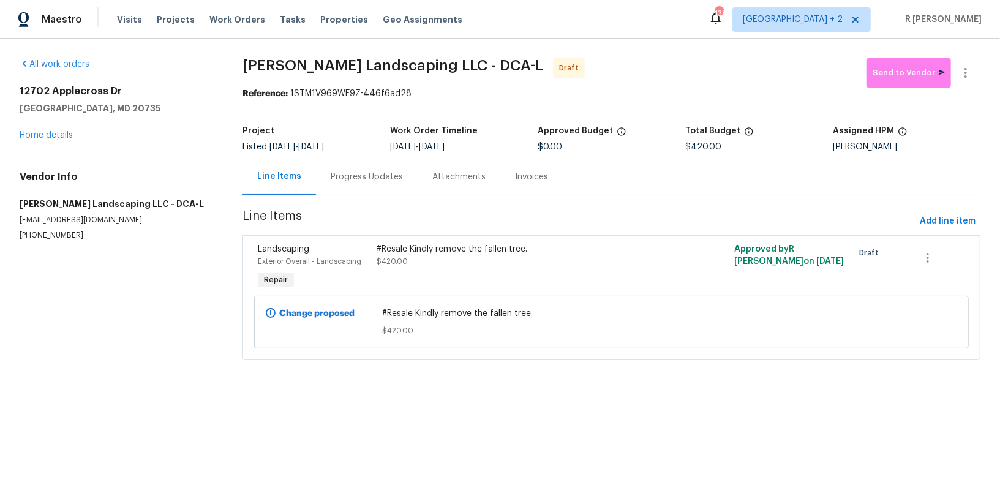
click at [370, 165] on div "Progress Updates" at bounding box center [367, 177] width 102 height 36
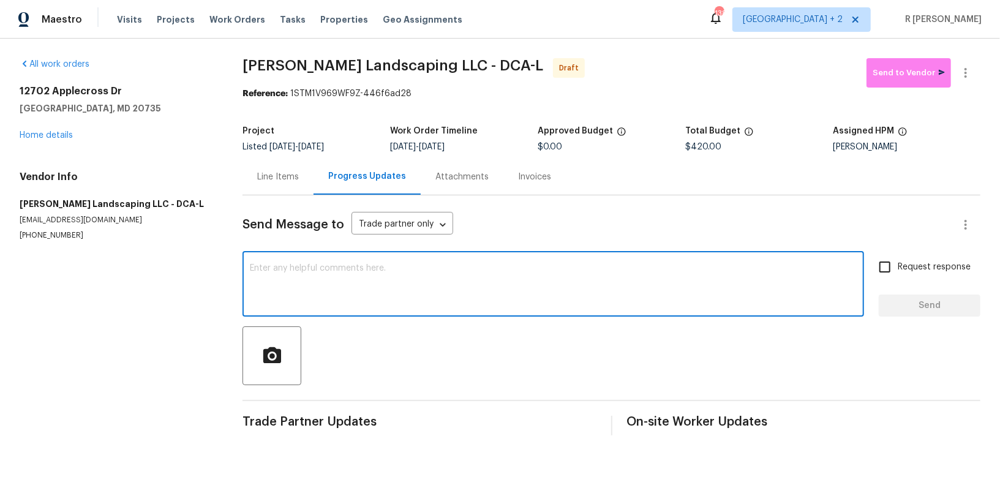
click at [411, 288] on textarea at bounding box center [553, 285] width 607 height 43
paste textarea "Hey, this is Yogesh from Opendoor. I’m confirming you received the WO for the p…"
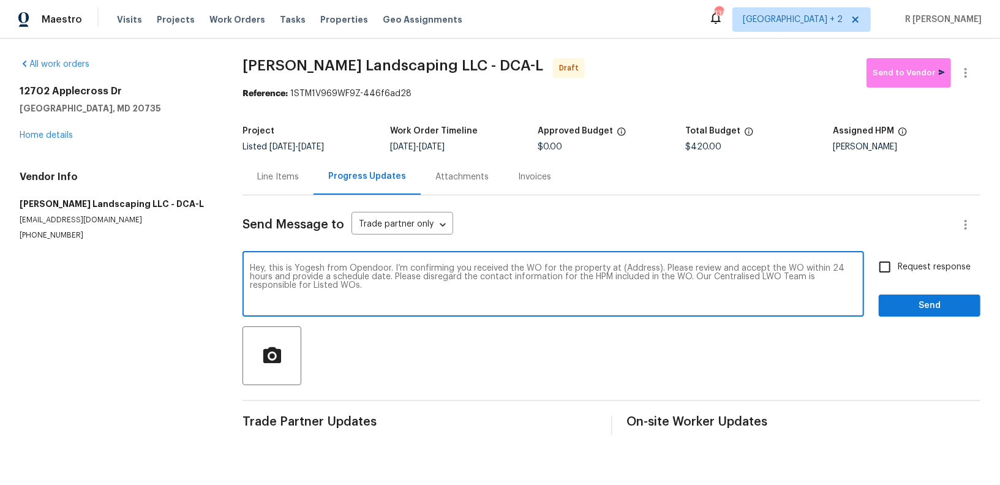
click at [629, 269] on textarea "Hey, this is Yogesh from Opendoor. I’m confirming you received the WO for the p…" at bounding box center [553, 285] width 607 height 43
paste textarea "12702 Applecross Dr, Clinton, MD 20735"
type textarea "Hey, this is Yogesh from Opendoor. I’m confirming you received the WO for the p…"
click at [942, 265] on span "Request response" at bounding box center [934, 267] width 73 height 13
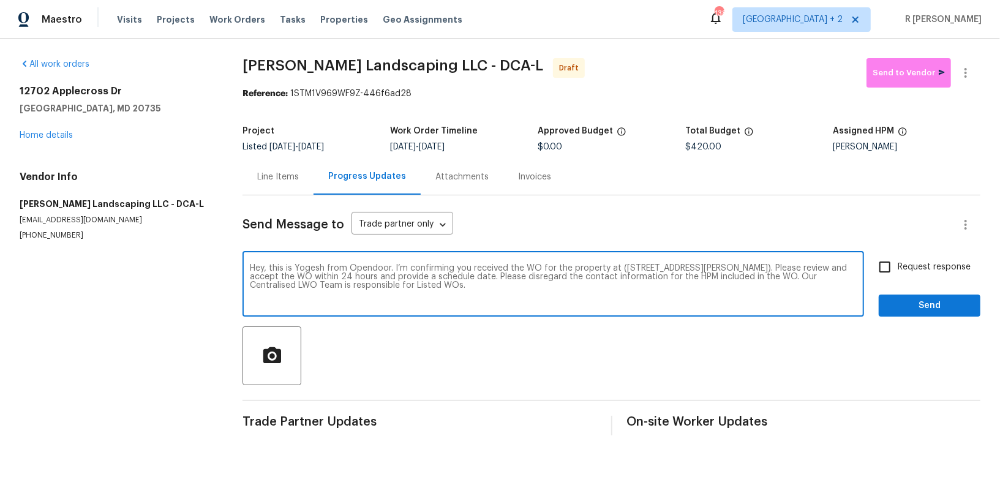
click at [898, 265] on input "Request response" at bounding box center [885, 267] width 26 height 26
checkbox input "true"
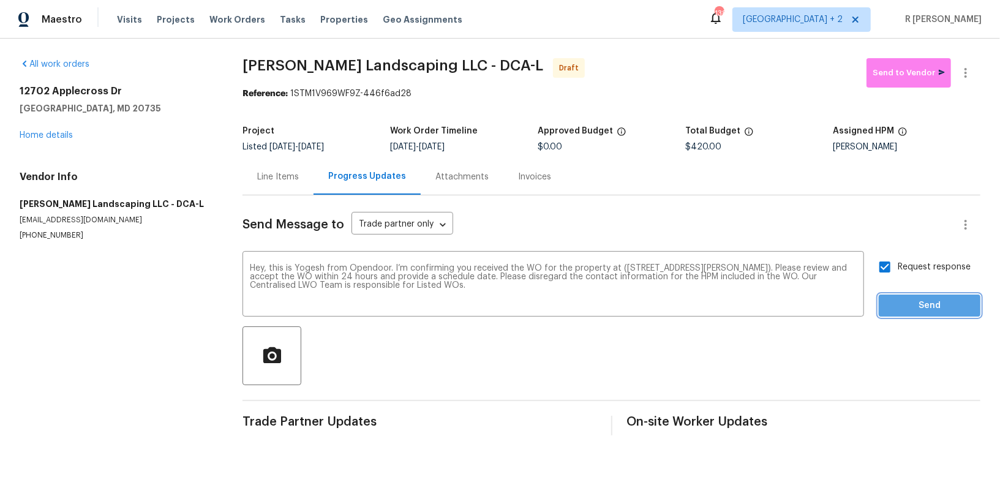
click at [925, 294] on button "Send" at bounding box center [930, 305] width 102 height 23
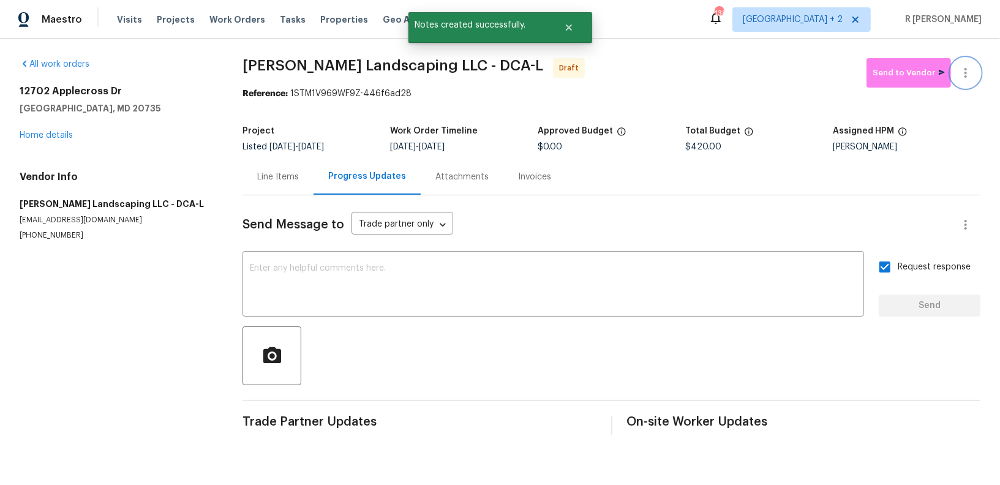
click at [962, 71] on icon "button" at bounding box center [965, 73] width 15 height 15
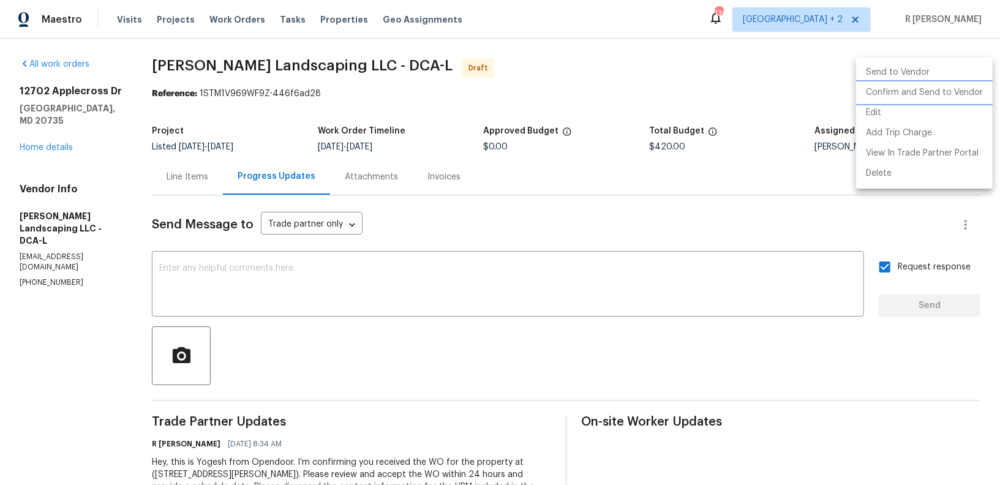
click at [910, 94] on li "Confirm and Send to Vendor" at bounding box center [924, 93] width 137 height 20
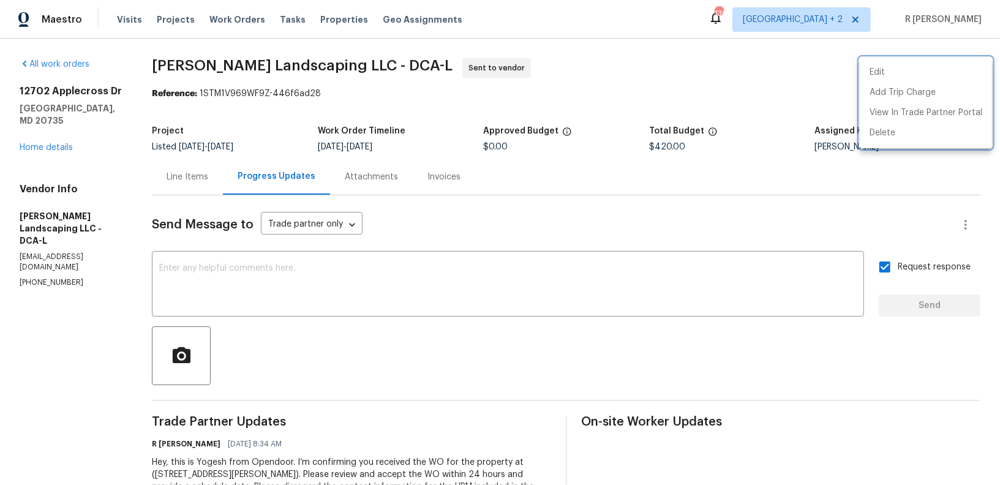
click at [423, 289] on div at bounding box center [500, 242] width 1000 height 485
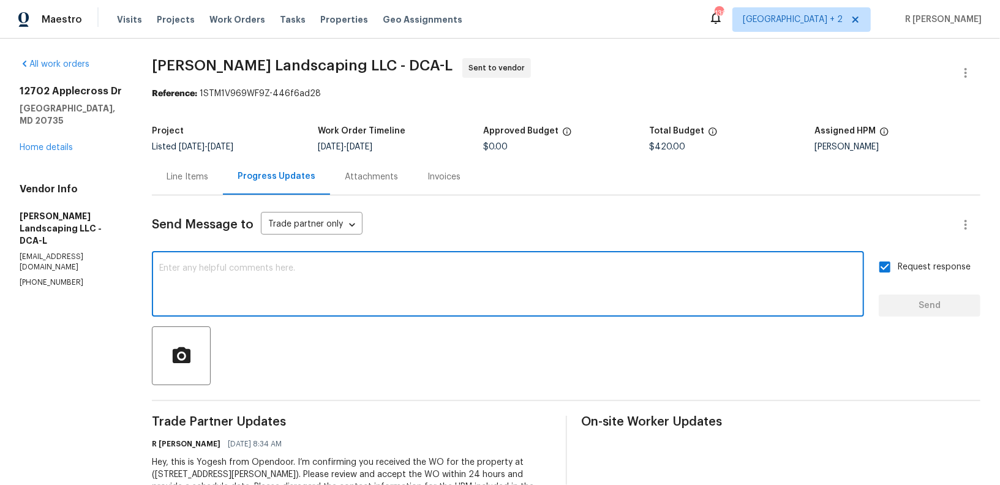
click at [423, 289] on textarea at bounding box center [507, 285] width 697 height 43
paste textarea "Attention All Work Orders must include before-photos (both close-up and wide-an…"
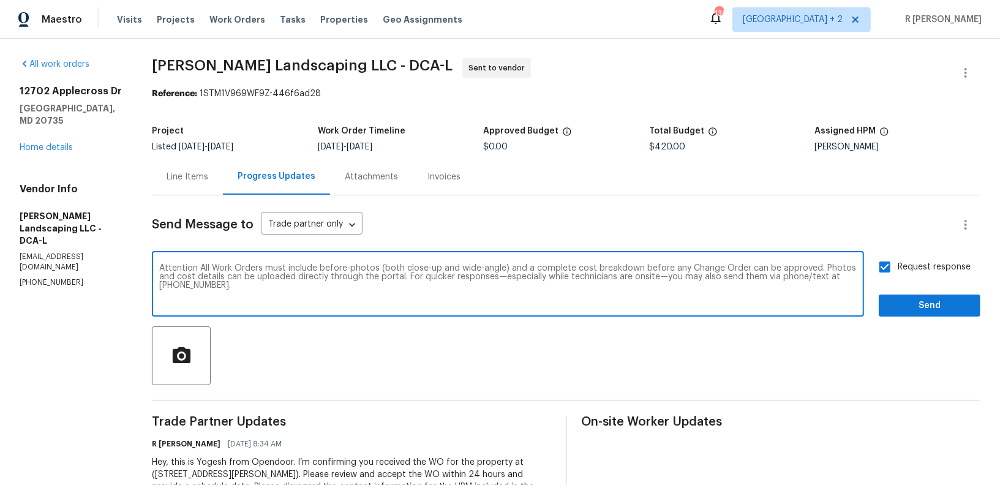
type textarea "Attention All Work Orders must include before-photos (both close-up and wide-an…"
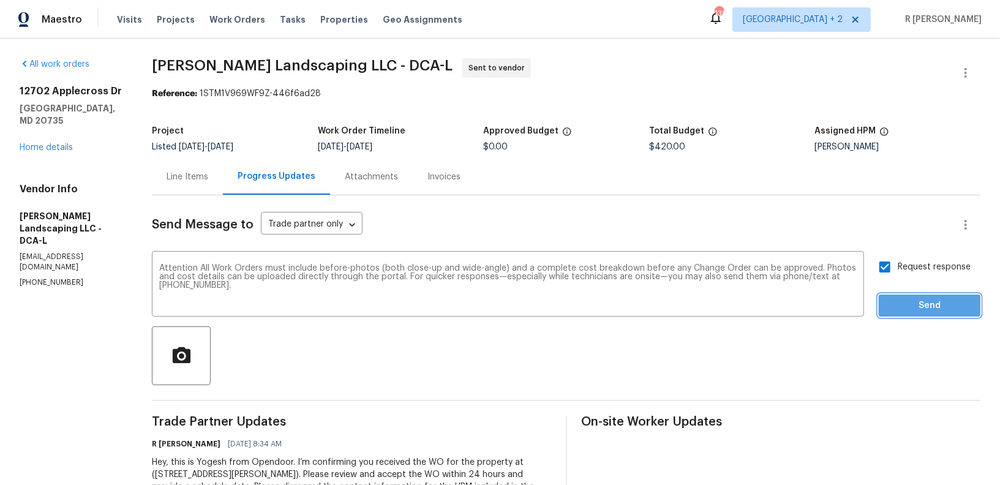
click at [948, 305] on span "Send" at bounding box center [929, 305] width 82 height 15
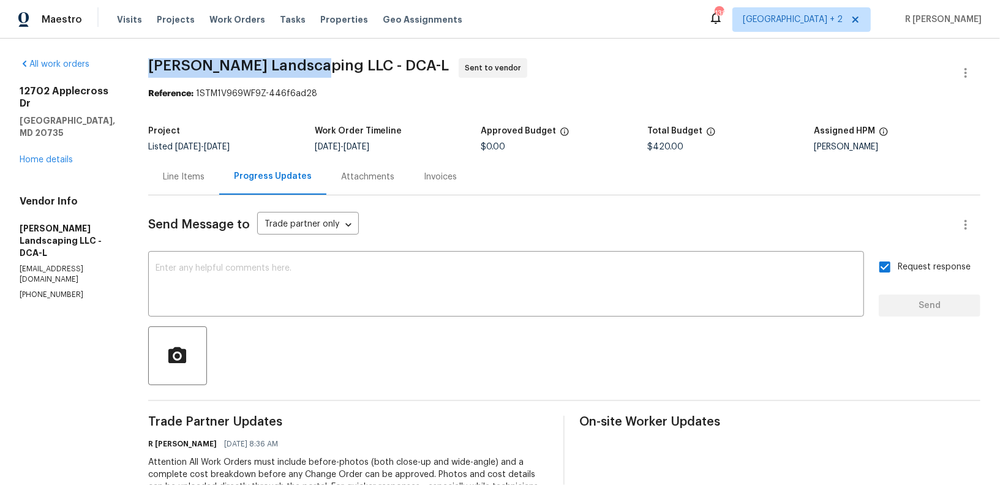
drag, startPoint x: 315, startPoint y: 62, endPoint x: 156, endPoint y: 55, distance: 158.7
click at [156, 55] on div "All work orders 12702 Applecross Dr Clinton, MD 20735 Home details Vendor Info …" at bounding box center [500, 331] width 1000 height 585
copy span "Ruiz Landscaping LLC"
click at [39, 156] on link "Home details" at bounding box center [46, 160] width 53 height 9
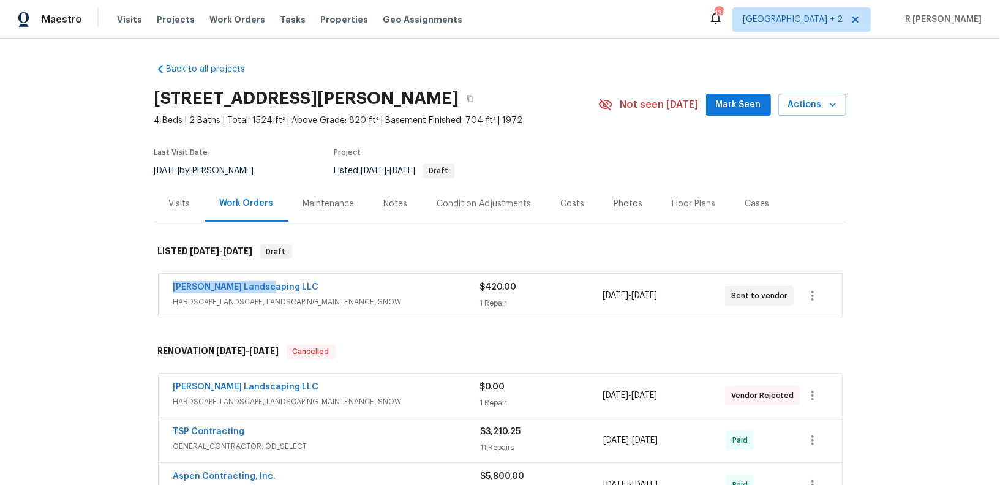
drag, startPoint x: 274, startPoint y: 284, endPoint x: 86, endPoint y: 285, distance: 187.3
click at [86, 285] on div "Back to all projects 12702 Applecross Dr, Clinton, MD 20735 4 Beds | 2 Baths | …" at bounding box center [500, 262] width 1000 height 446
copy link "Ruiz Landscaping LLC"
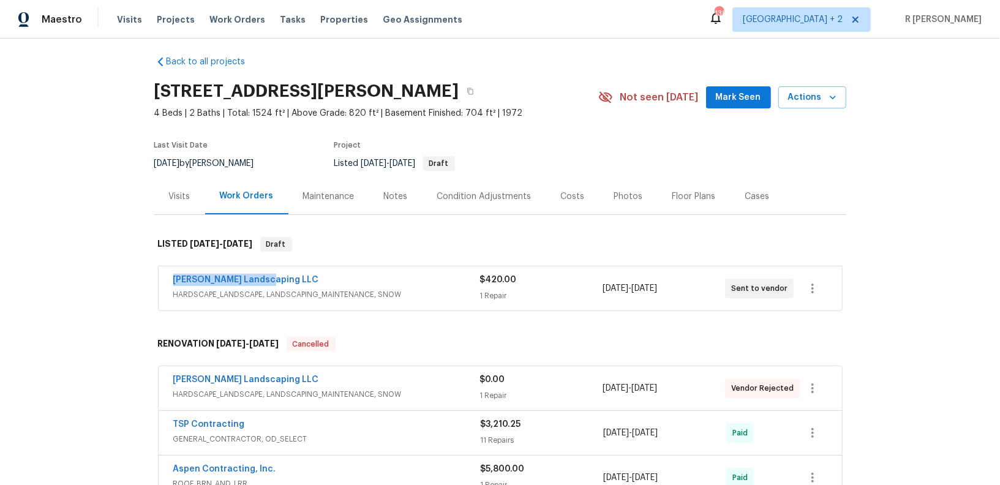
copy link "Ruiz Landscaping LLC"
click at [307, 278] on div "Ruiz Landscaping LLC" at bounding box center [326, 281] width 307 height 15
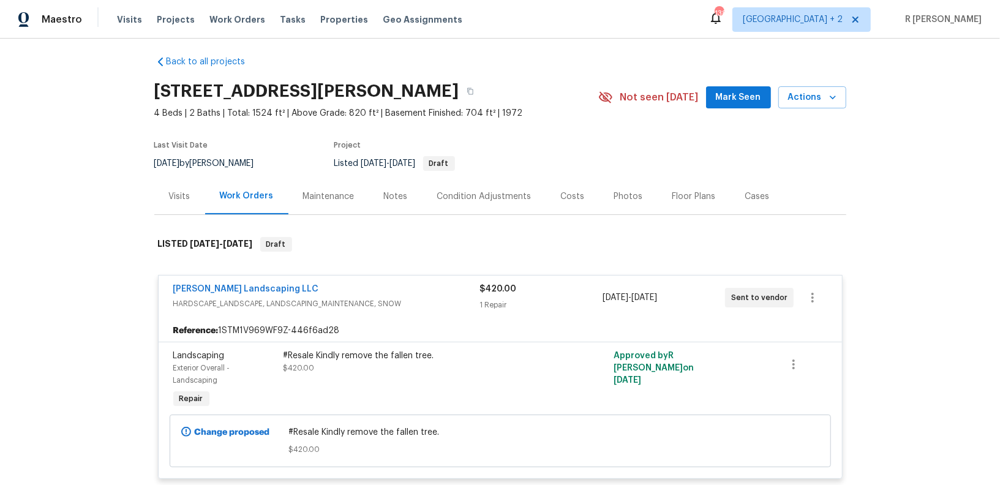
click at [365, 354] on div "#Resale Kindly remove the fallen tree." at bounding box center [417, 356] width 268 height 12
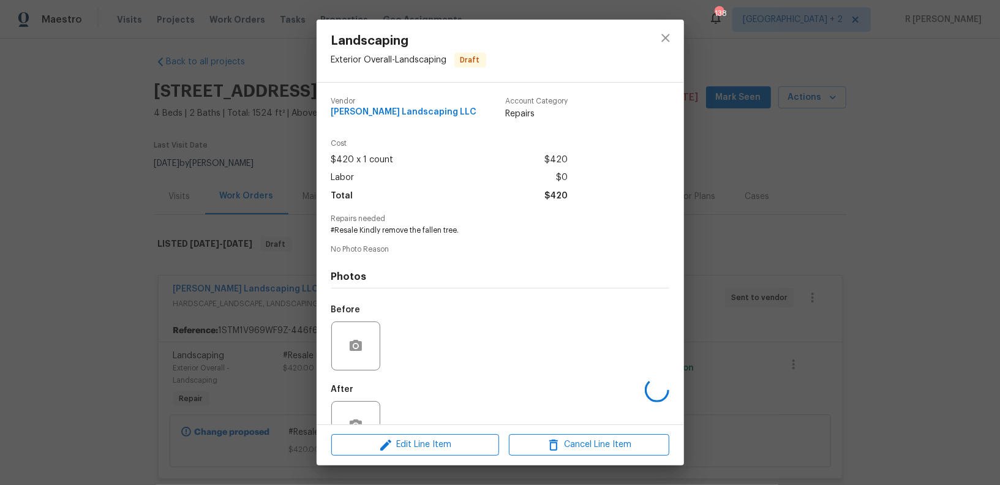
click at [384, 227] on span "#Resale Kindly remove the fallen tree." at bounding box center [483, 230] width 304 height 10
copy span "#Resale Kindly remove the fallen tree."
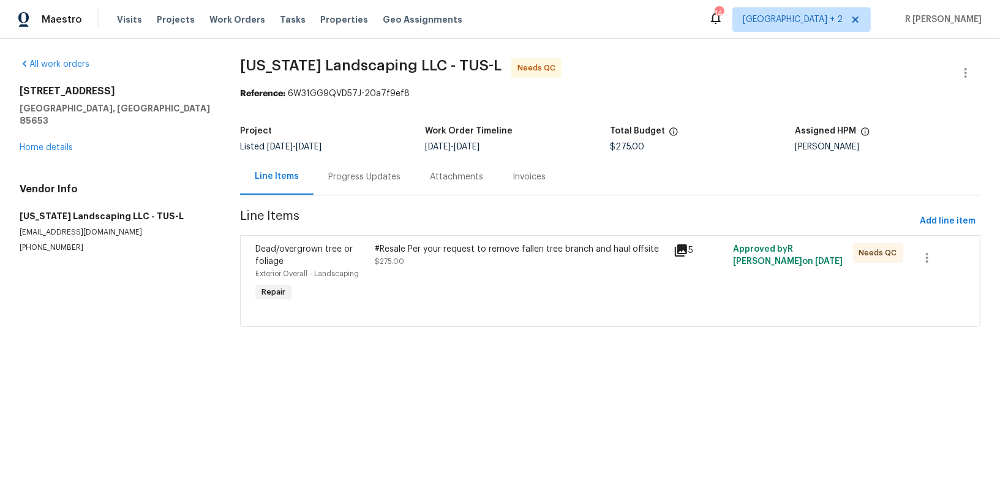
click at [359, 182] on div "Progress Updates" at bounding box center [364, 177] width 72 height 12
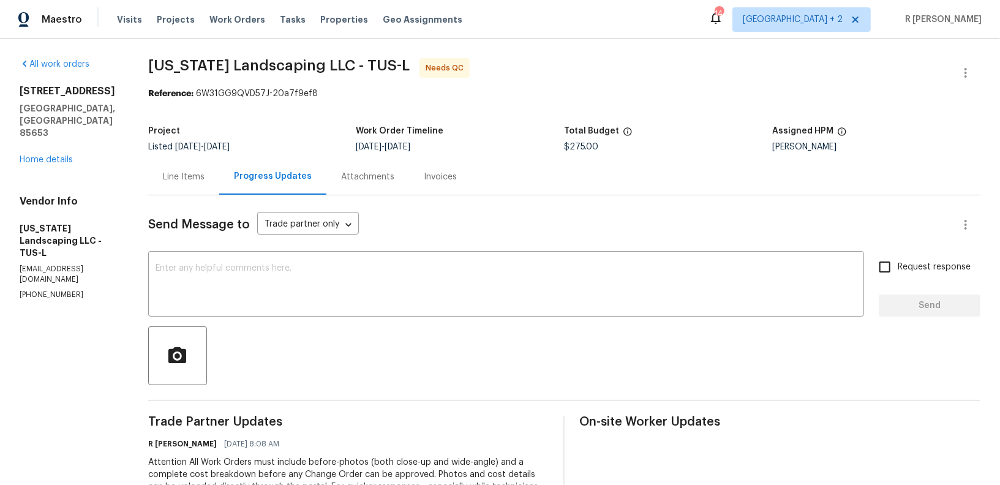
click at [212, 184] on div "Line Items" at bounding box center [183, 177] width 71 height 36
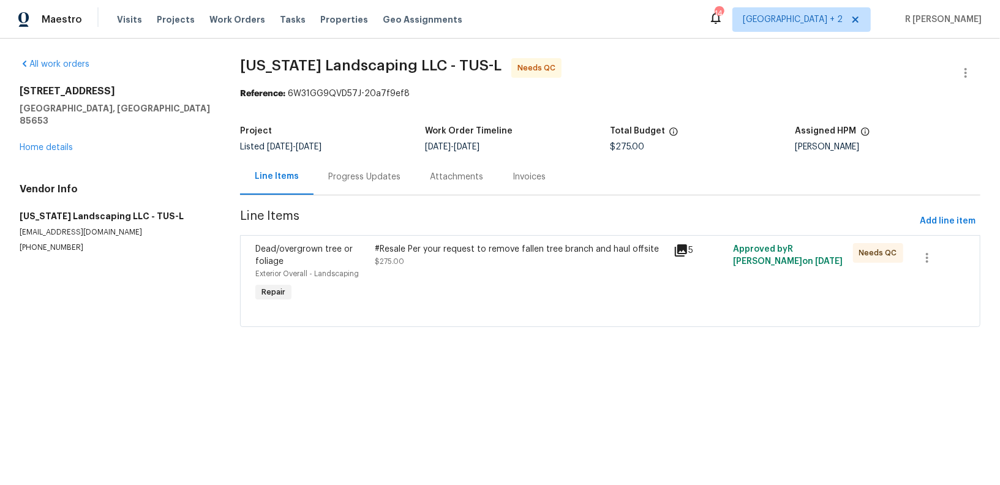
click at [430, 258] on div "#Resale Per your request to remove fallen tree branch and haul offsite $275.00" at bounding box center [520, 255] width 291 height 24
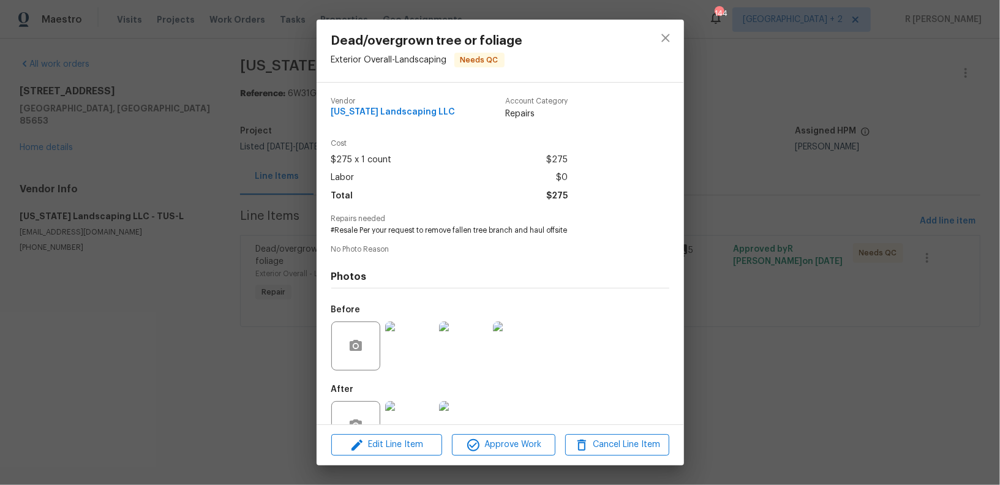
scroll to position [38, 0]
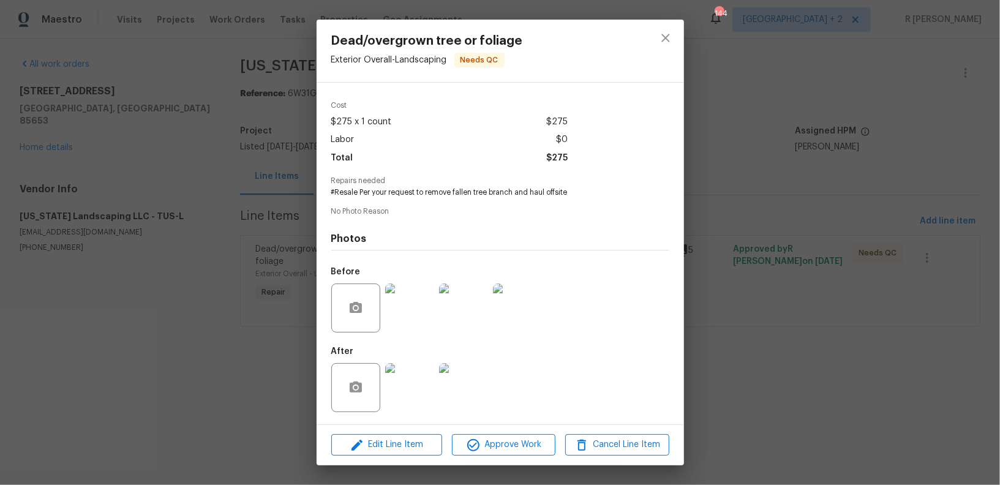
click at [402, 299] on img at bounding box center [409, 307] width 49 height 49
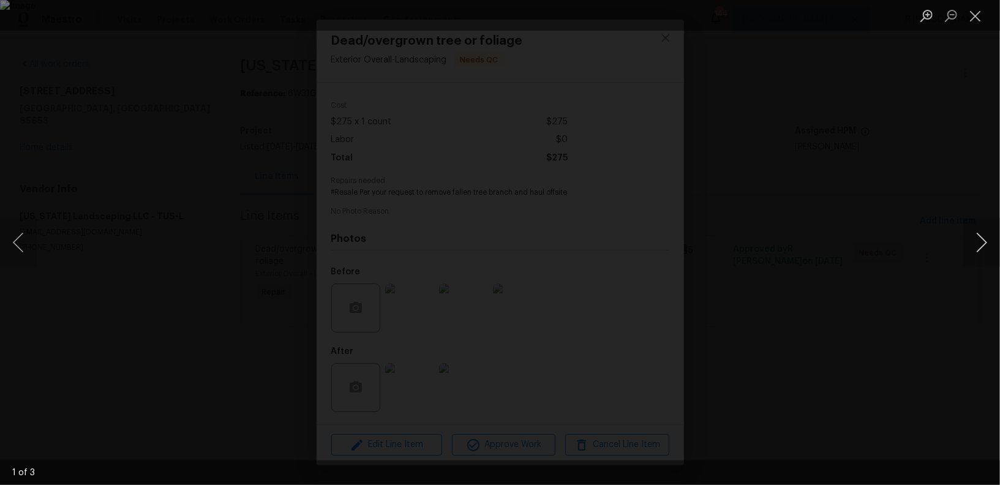
click at [984, 244] on button "Next image" at bounding box center [981, 242] width 37 height 49
click at [981, 13] on button "Close lightbox" at bounding box center [975, 15] width 24 height 21
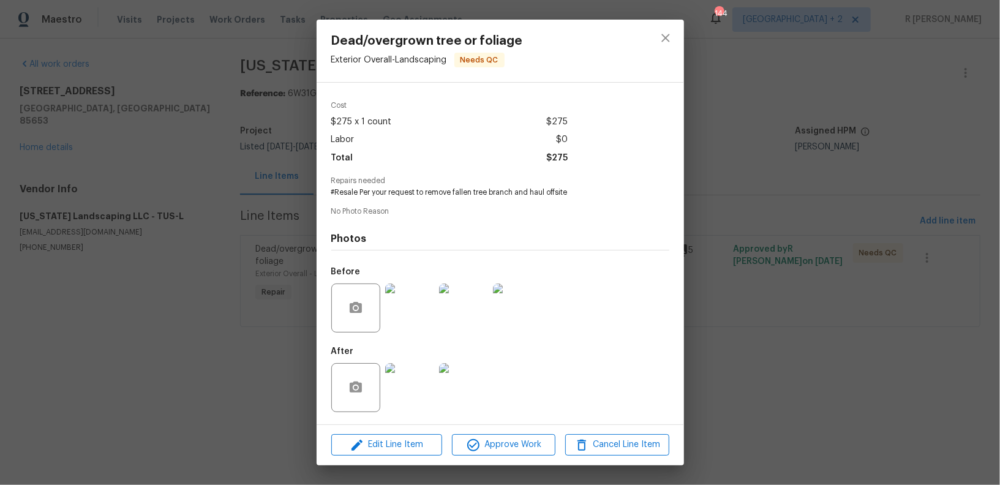
click at [410, 372] on img at bounding box center [409, 387] width 49 height 49
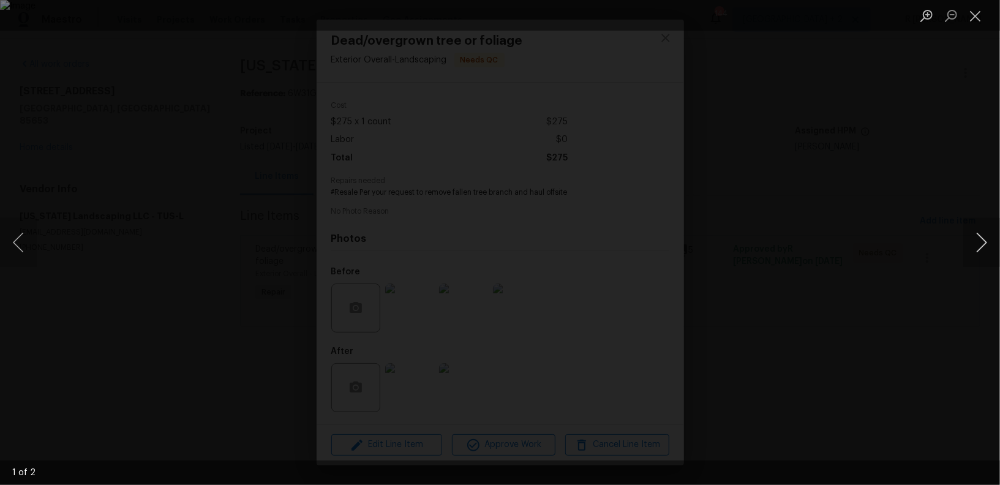
click at [973, 252] on button "Next image" at bounding box center [981, 242] width 37 height 49
click at [976, 8] on button "Close lightbox" at bounding box center [975, 15] width 24 height 21
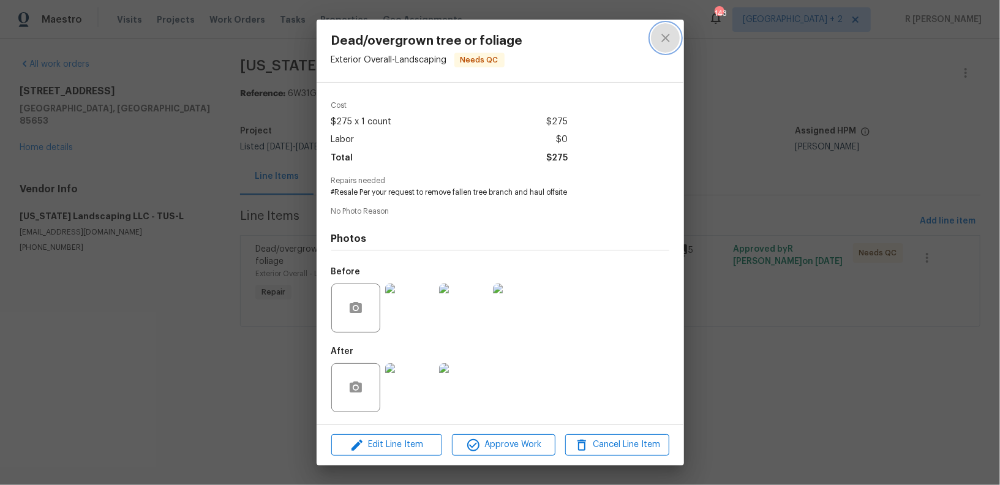
click at [673, 40] on button "close" at bounding box center [665, 37] width 29 height 29
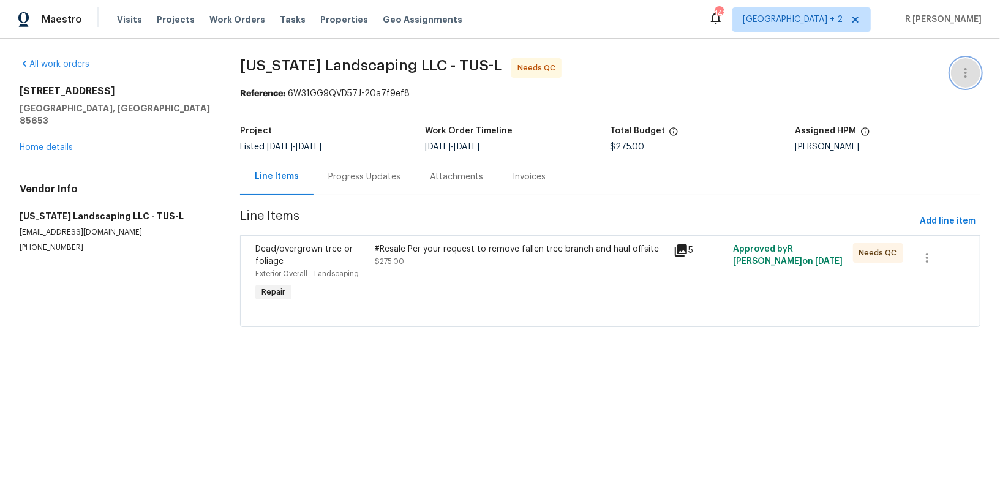
click at [959, 67] on icon "button" at bounding box center [965, 73] width 15 height 15
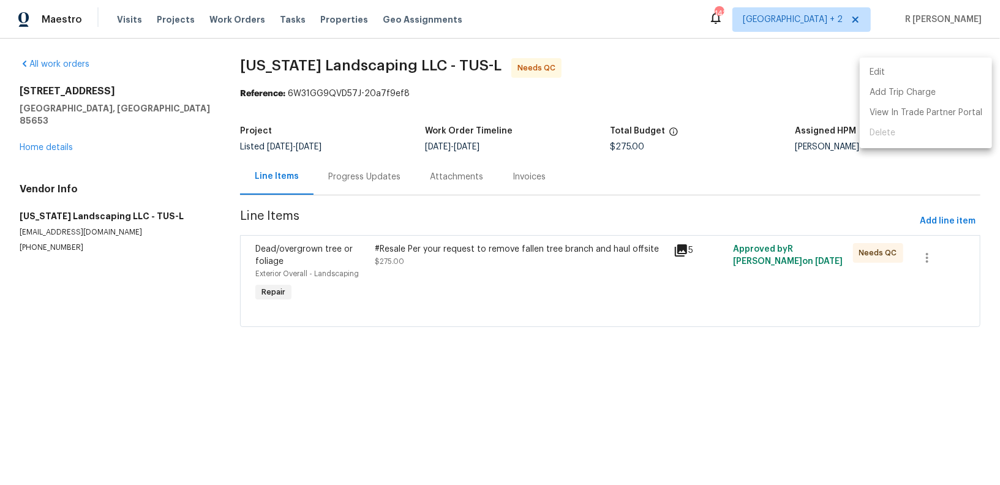
click at [908, 67] on li "Edit" at bounding box center [926, 72] width 132 height 20
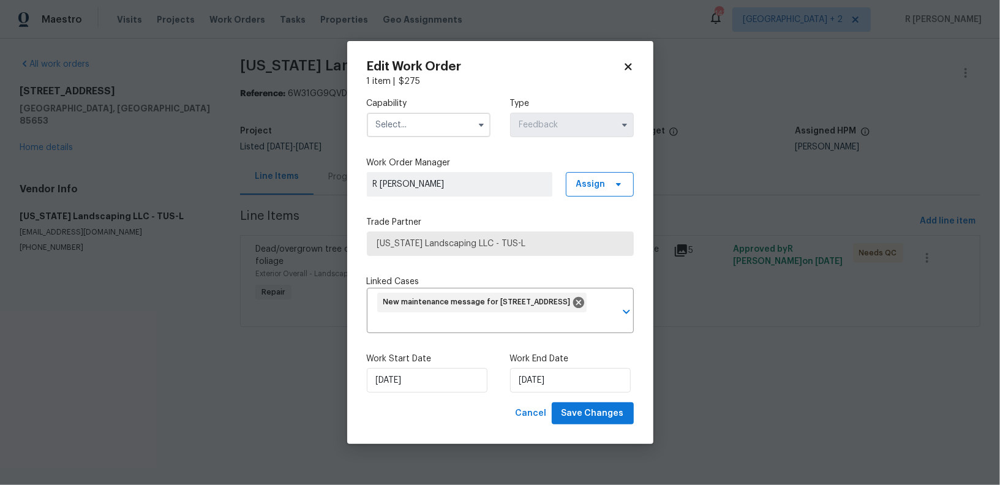
click at [451, 120] on input "text" at bounding box center [429, 125] width 124 height 24
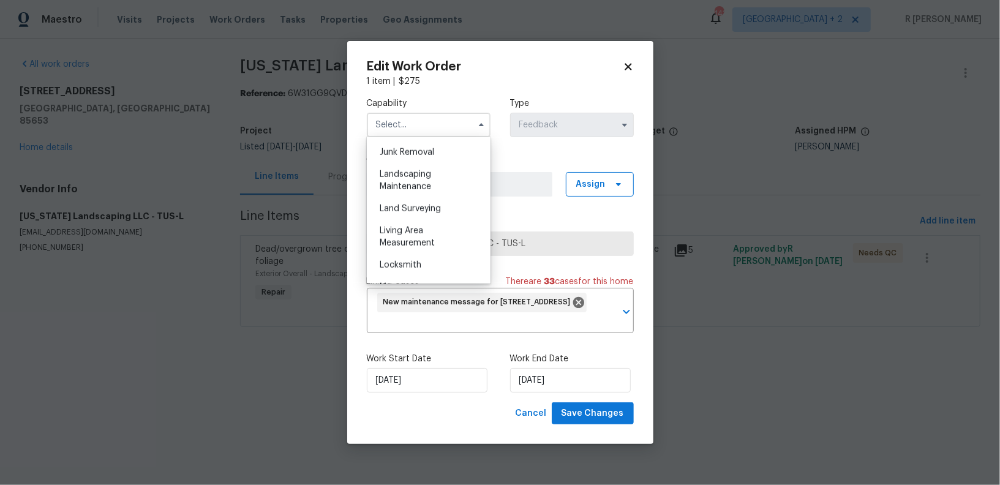
scroll to position [776, 0]
click at [416, 176] on span "Landscaping Maintenance" at bounding box center [405, 186] width 51 height 21
type input "Landscaping Maintenance"
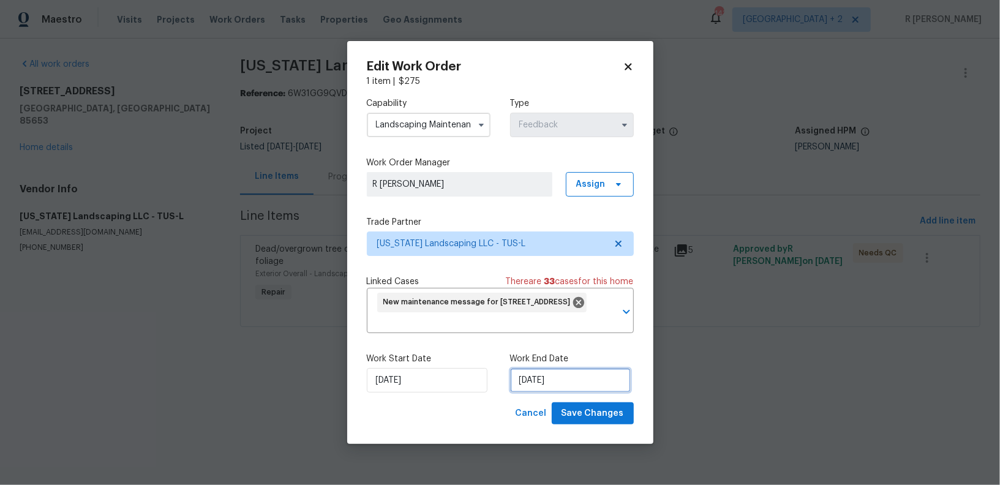
click at [560, 375] on input "12/09/2025" at bounding box center [570, 380] width 121 height 24
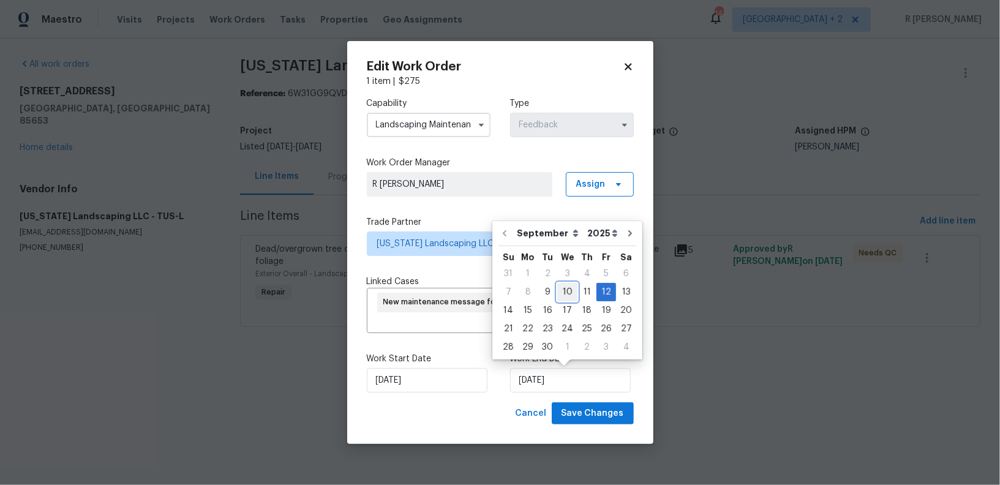
click at [561, 290] on div "10" at bounding box center [567, 291] width 20 height 17
type input "10/09/2025"
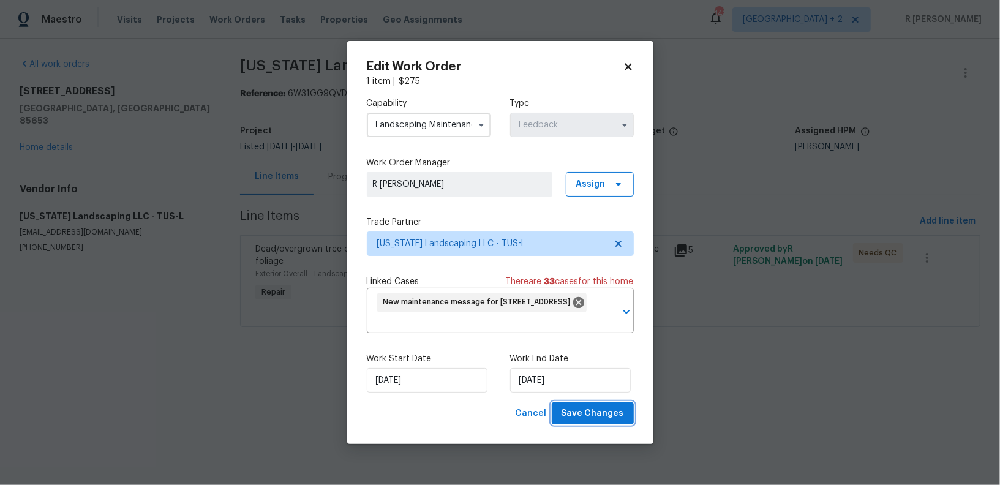
click at [584, 420] on span "Save Changes" at bounding box center [592, 413] width 62 height 15
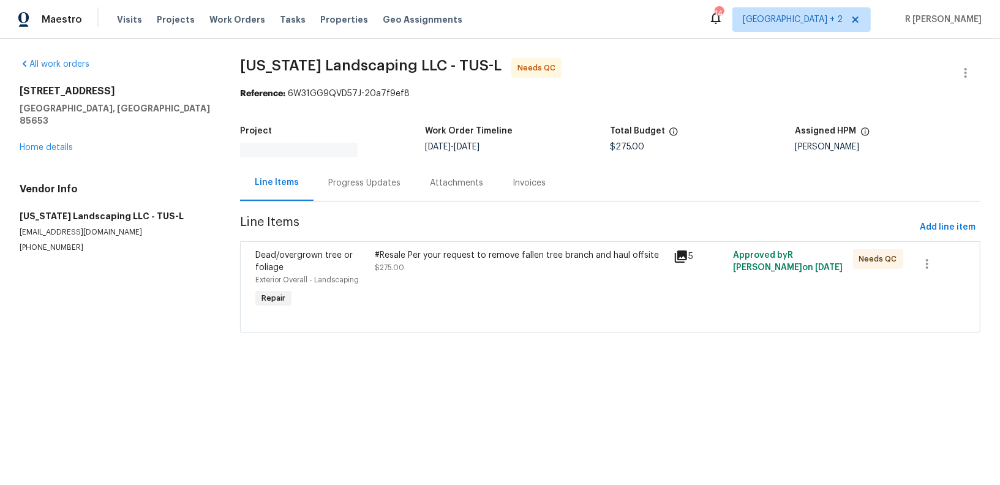
click at [421, 253] on div "#Resale Per your request to remove fallen tree branch and haul offsite" at bounding box center [520, 255] width 291 height 12
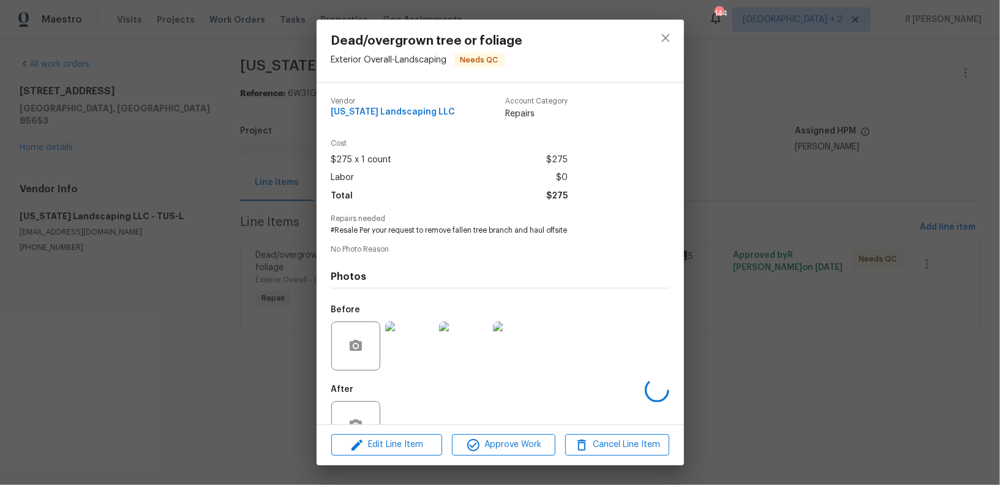
scroll to position [38, 0]
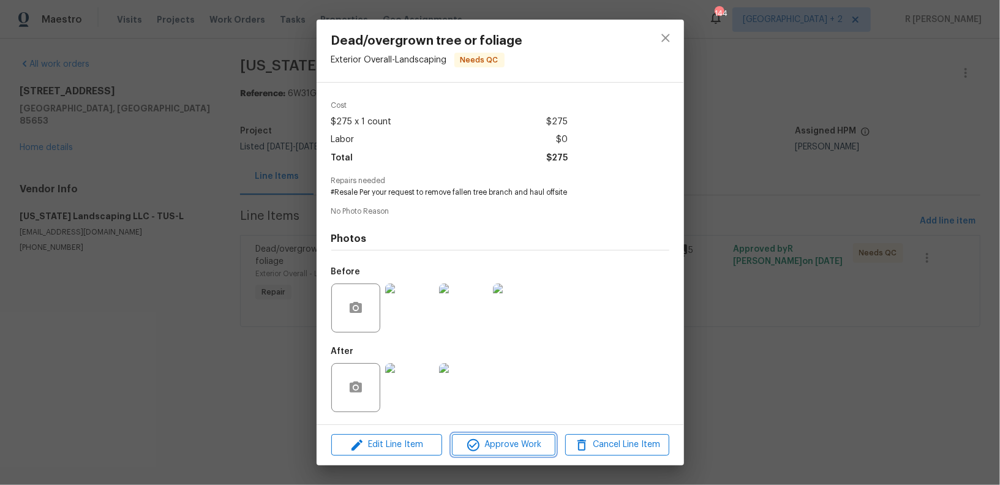
click at [505, 445] on span "Approve Work" at bounding box center [503, 444] width 96 height 15
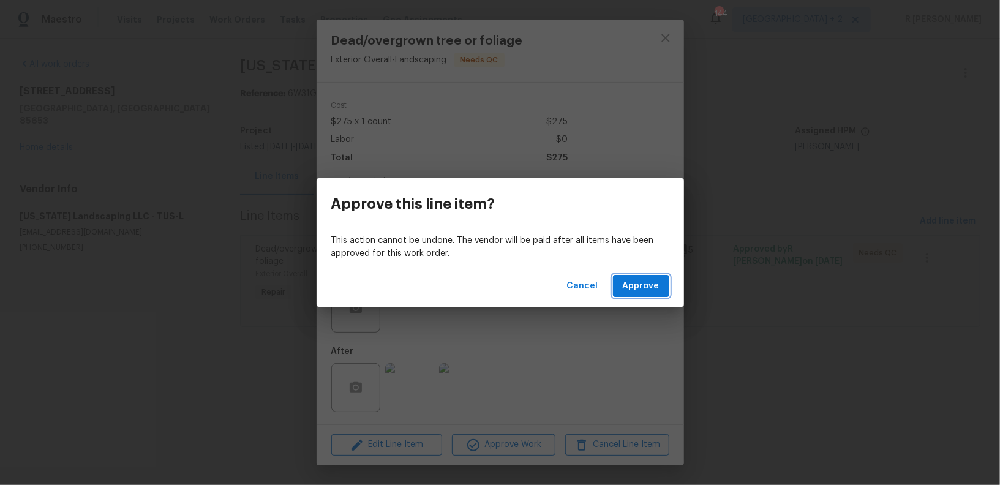
click at [633, 283] on span "Approve" at bounding box center [641, 286] width 37 height 15
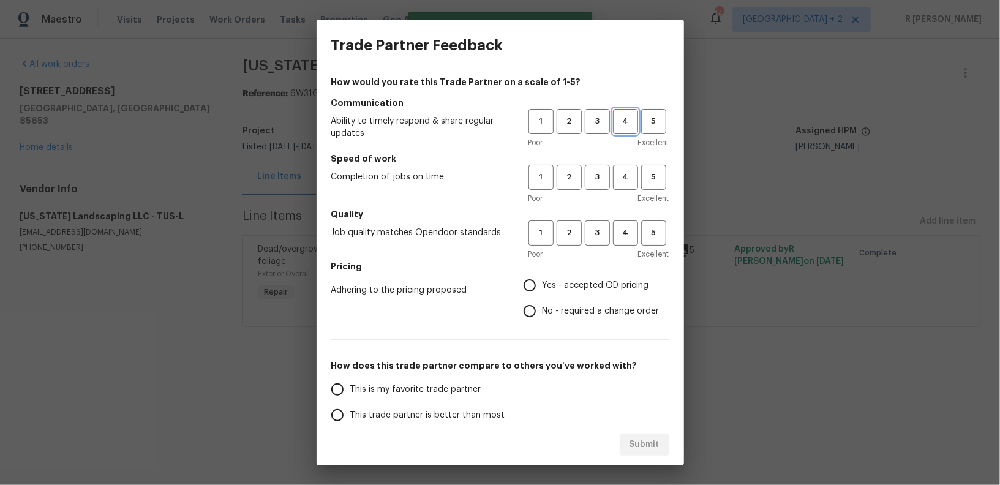
click at [626, 116] on span "4" at bounding box center [625, 121] width 23 height 14
click at [618, 187] on button "4" at bounding box center [625, 177] width 25 height 25
click at [628, 233] on span "4" at bounding box center [625, 233] width 23 height 14
click at [568, 287] on span "Yes - accepted OD pricing" at bounding box center [595, 285] width 107 height 13
click at [542, 287] on input "Yes - accepted OD pricing" at bounding box center [530, 285] width 26 height 26
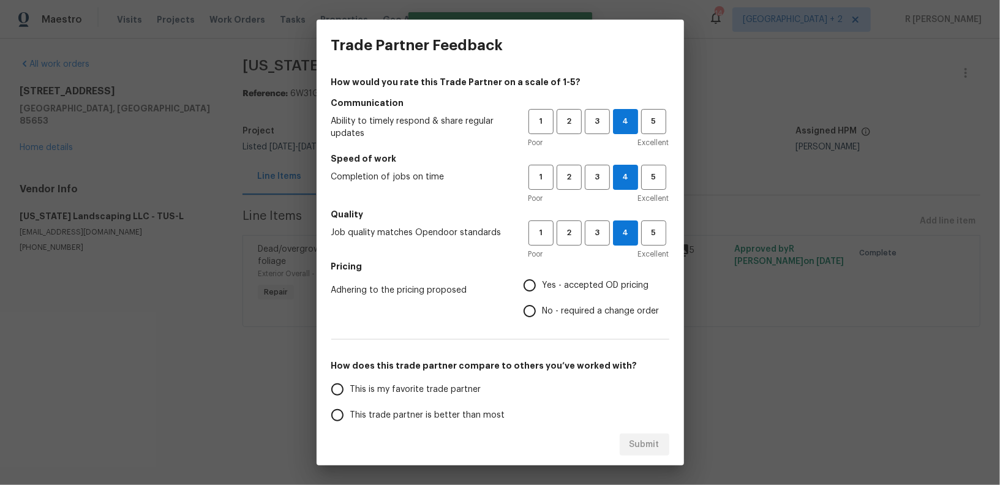
radio input "true"
click at [389, 414] on span "This trade partner is better than most" at bounding box center [427, 415] width 155 height 13
click at [350, 414] on input "This trade partner is better than most" at bounding box center [337, 415] width 26 height 26
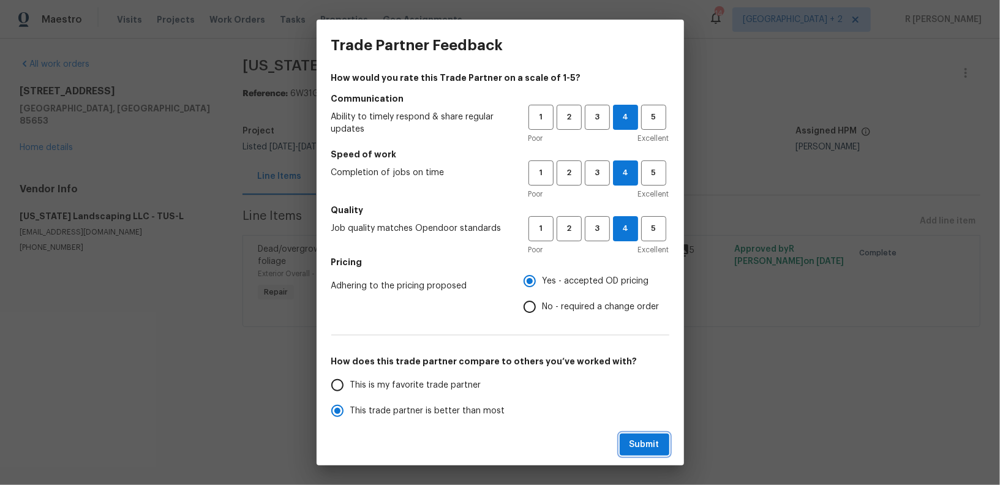
click at [642, 443] on span "Submit" at bounding box center [644, 444] width 30 height 15
radio input "true"
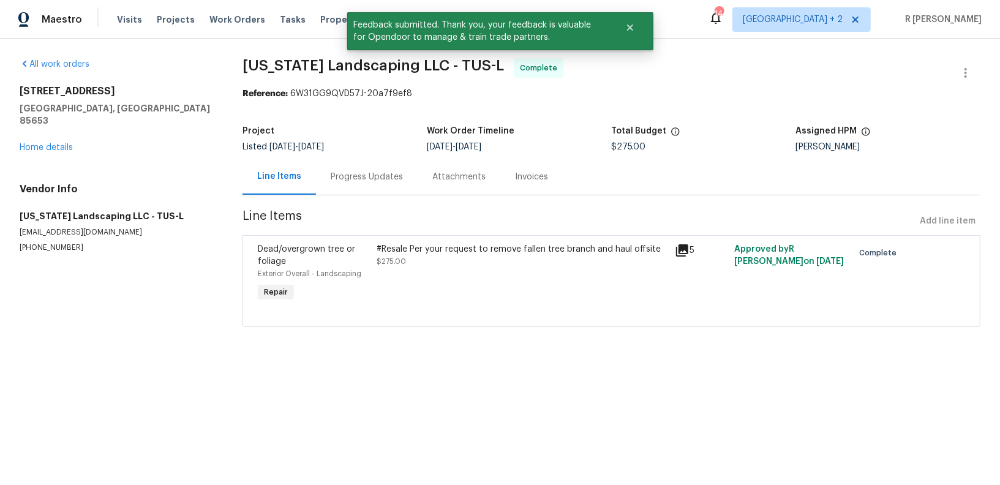
click at [379, 159] on div "Progress Updates" at bounding box center [367, 177] width 102 height 36
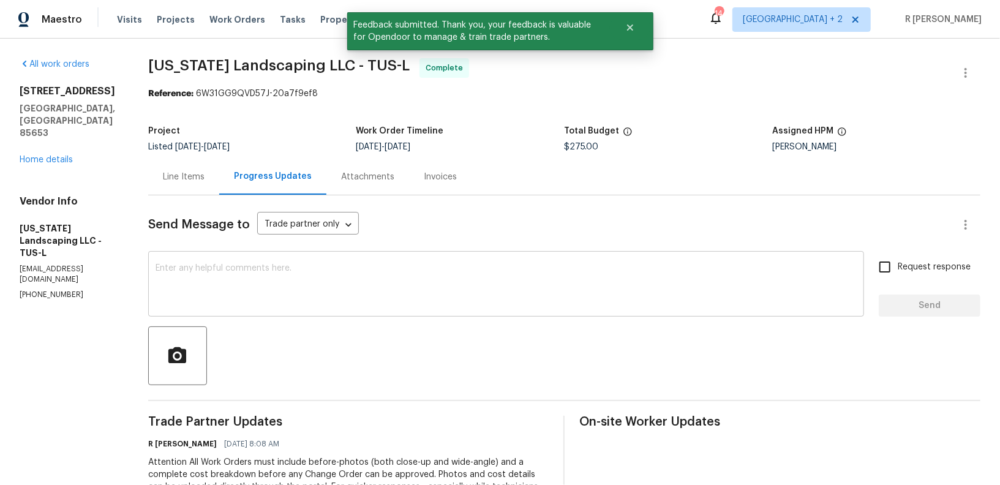
click at [416, 283] on textarea at bounding box center [506, 285] width 701 height 43
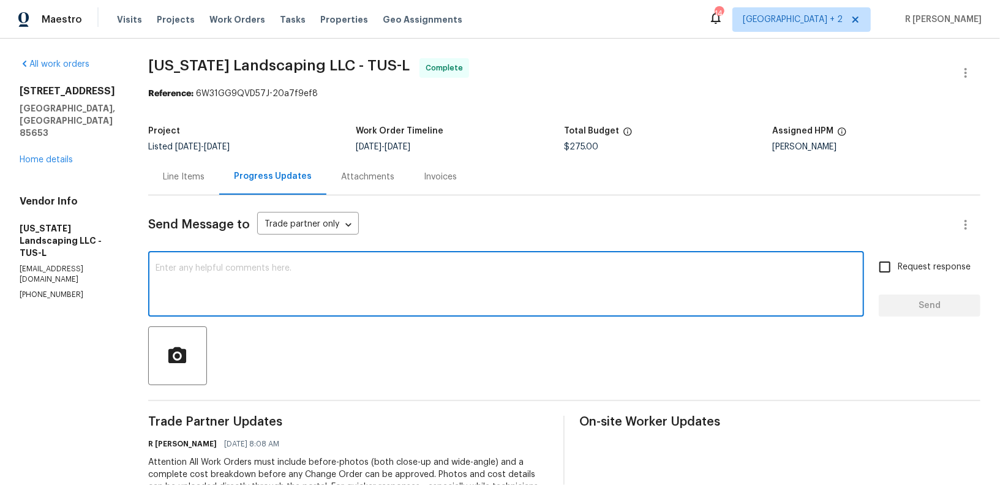
click at [487, 277] on textarea at bounding box center [506, 285] width 701 height 43
paste textarea "Hi Team, the work order has been approved. Kindly upload the detailed invoice. …"
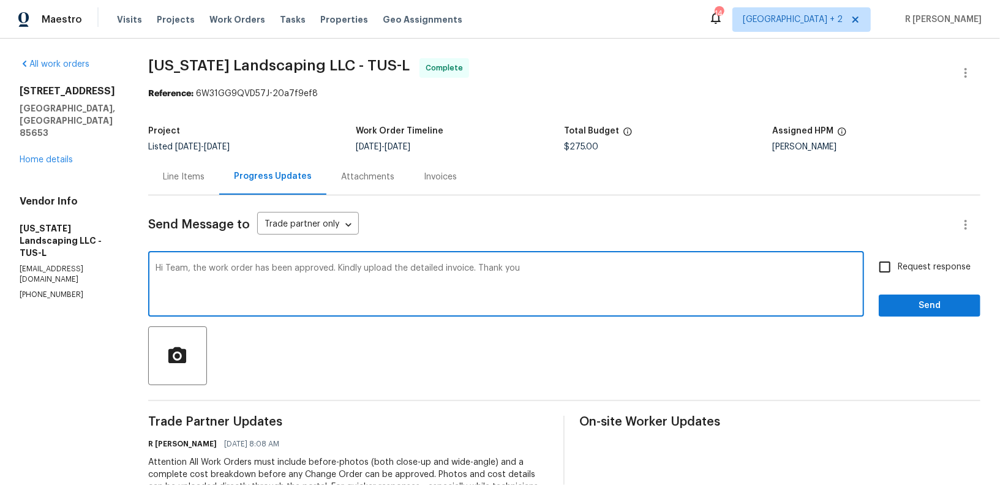
type textarea "Hi Team, the work order has been approved. Kindly upload the detailed invoice. …"
click at [898, 264] on input "Request response" at bounding box center [885, 267] width 26 height 26
checkbox input "true"
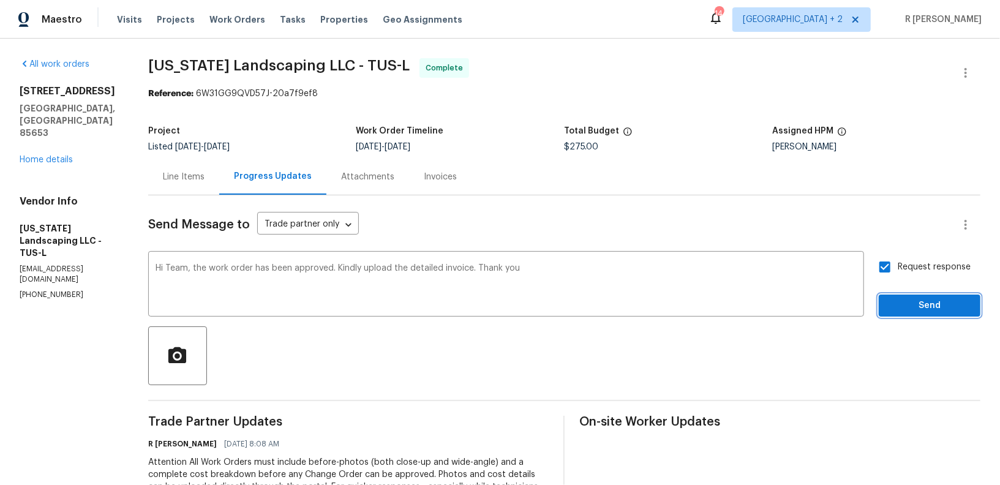
click at [912, 302] on span "Send" at bounding box center [929, 305] width 82 height 15
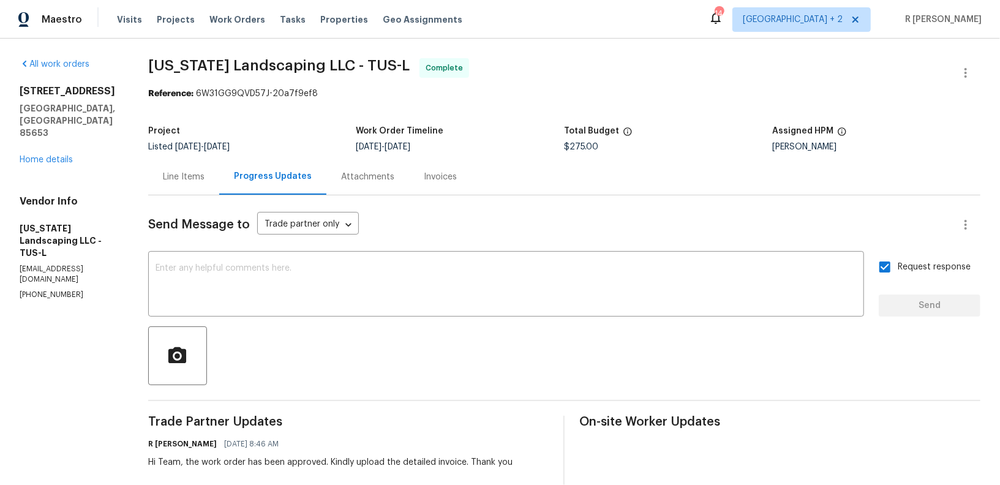
click at [203, 168] on div "Line Items" at bounding box center [183, 177] width 71 height 36
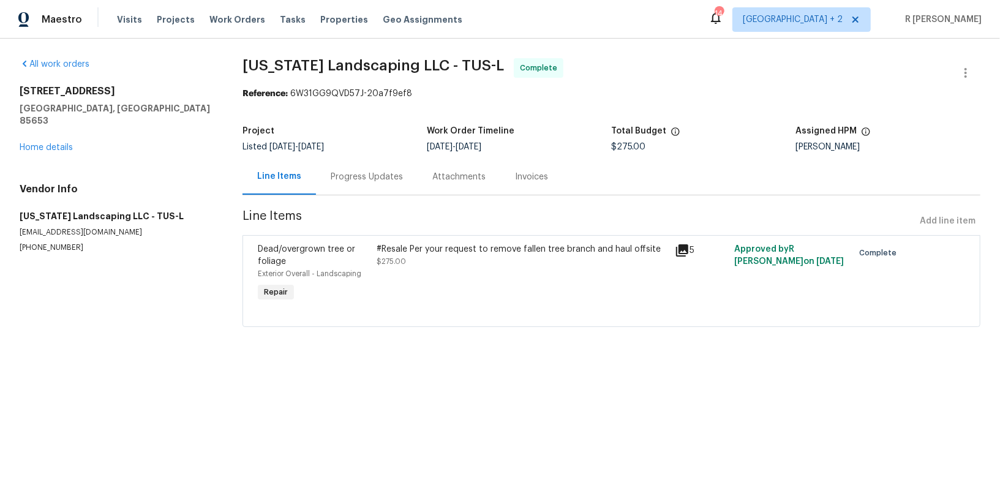
click at [500, 283] on div "#Resale Per your request to remove fallen tree branch and haul offsite $275.00" at bounding box center [522, 273] width 298 height 69
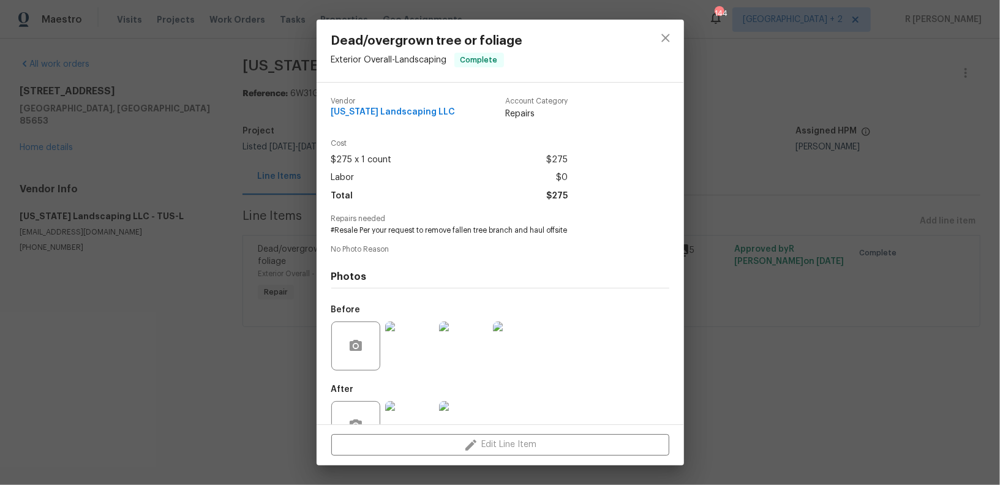
click at [472, 228] on span "#Resale Per your request to remove fallen tree branch and haul offsite" at bounding box center [483, 230] width 304 height 10
copy span "#Resale Per your request to remove fallen tree branch and haul offsite"
click at [667, 31] on icon "close" at bounding box center [665, 38] width 15 height 15
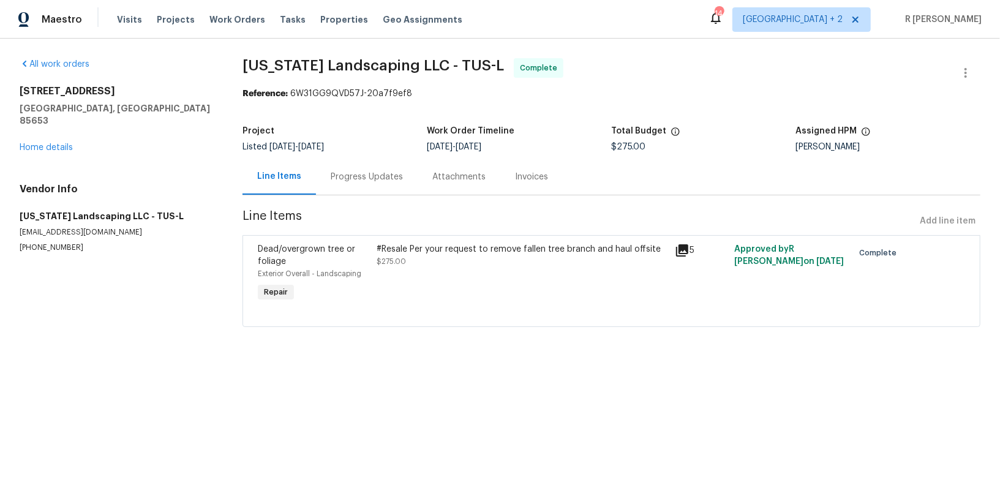
click at [361, 187] on div "Progress Updates" at bounding box center [367, 177] width 102 height 36
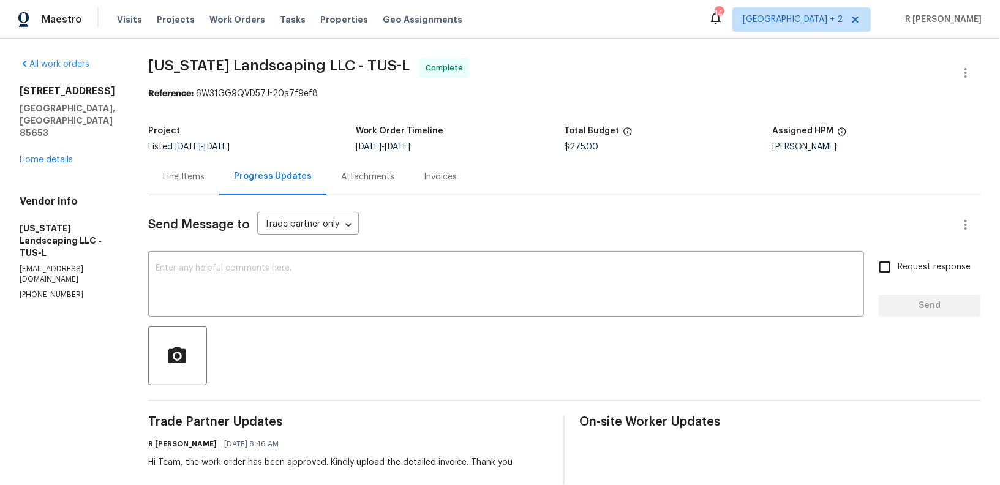
scroll to position [187, 0]
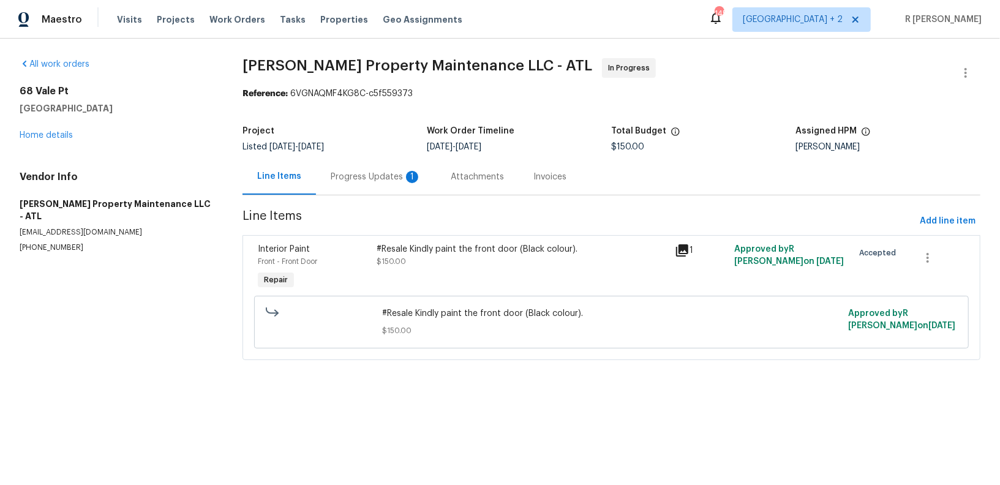
click at [383, 166] on div "Progress Updates 1" at bounding box center [376, 177] width 120 height 36
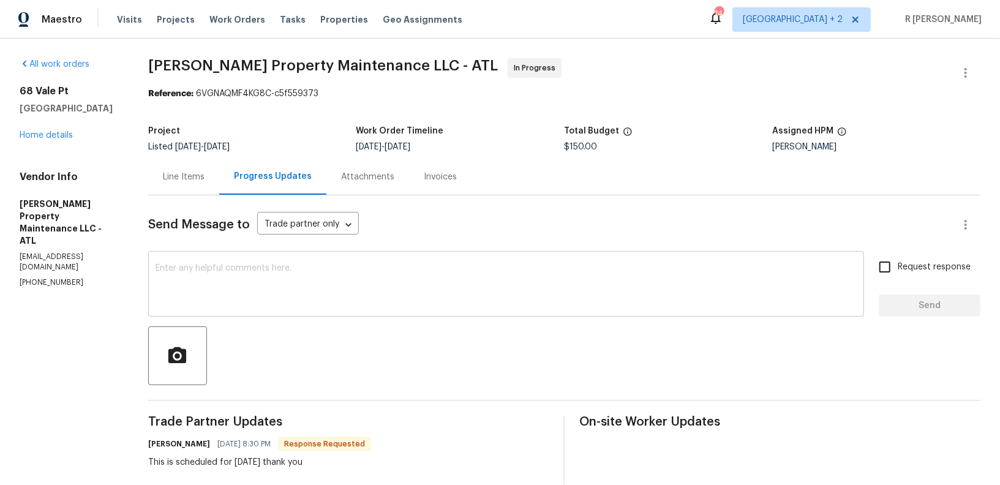
click at [369, 297] on textarea at bounding box center [506, 285] width 701 height 43
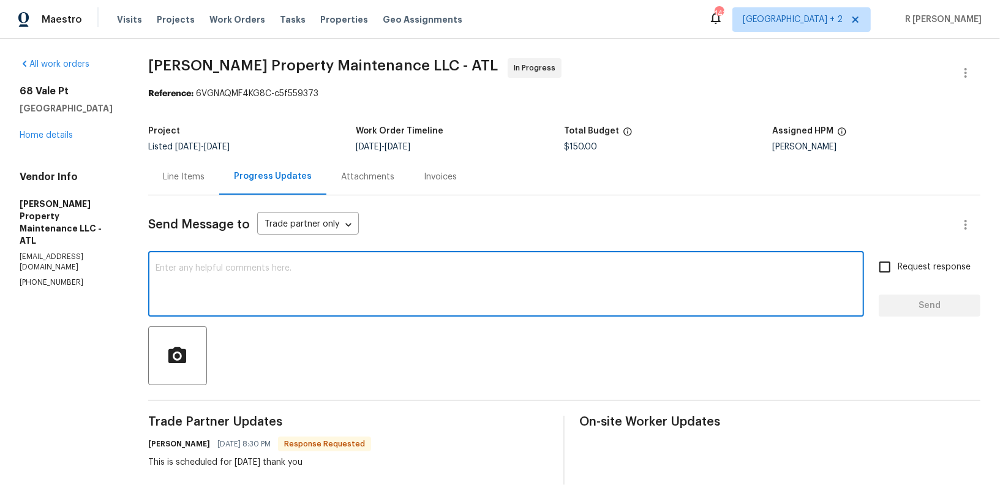
click at [413, 323] on div "Send Message to Trade partner only Trade partner only ​ x ​ Request response Se…" at bounding box center [564, 423] width 832 height 457
click at [384, 302] on textarea at bounding box center [506, 285] width 701 height 43
type textarea "Thank you."
click at [949, 297] on button "Send" at bounding box center [930, 305] width 102 height 23
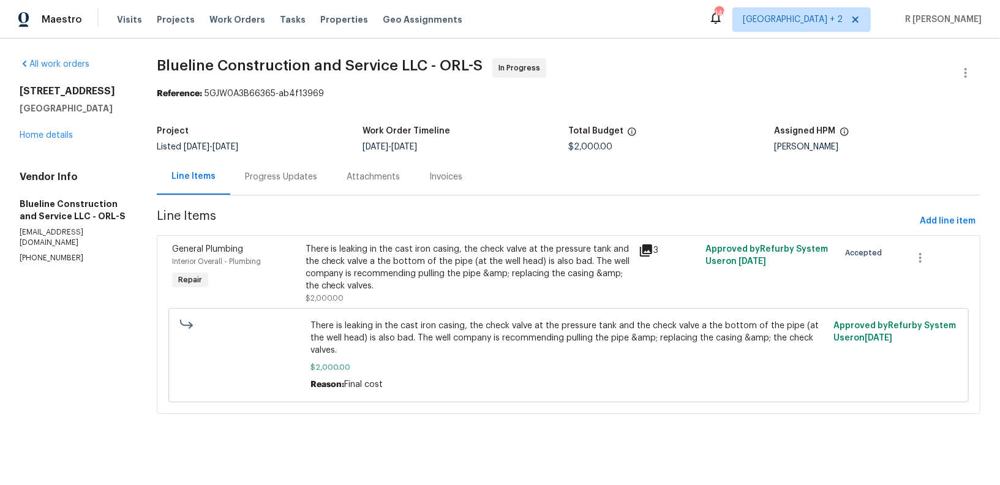
click at [294, 178] on div "Progress Updates" at bounding box center [281, 177] width 72 height 12
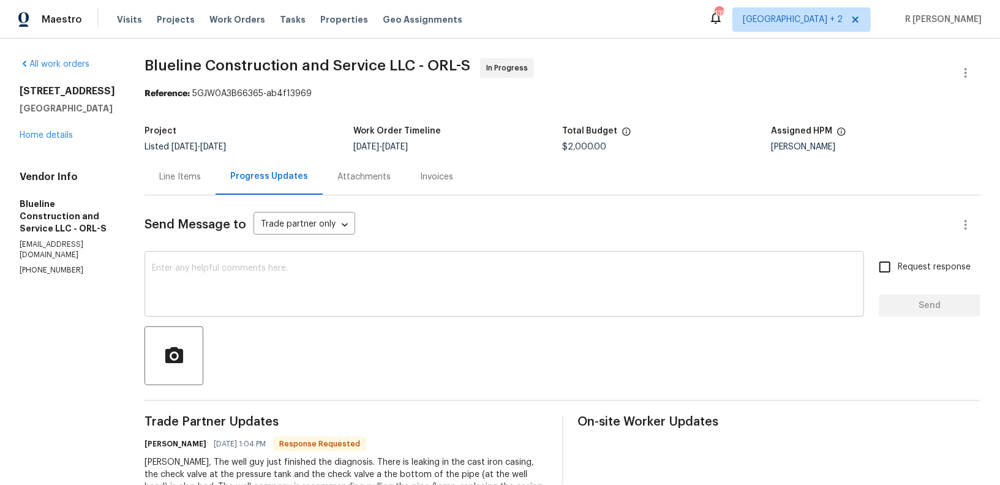
click at [351, 302] on textarea at bounding box center [504, 285] width 705 height 43
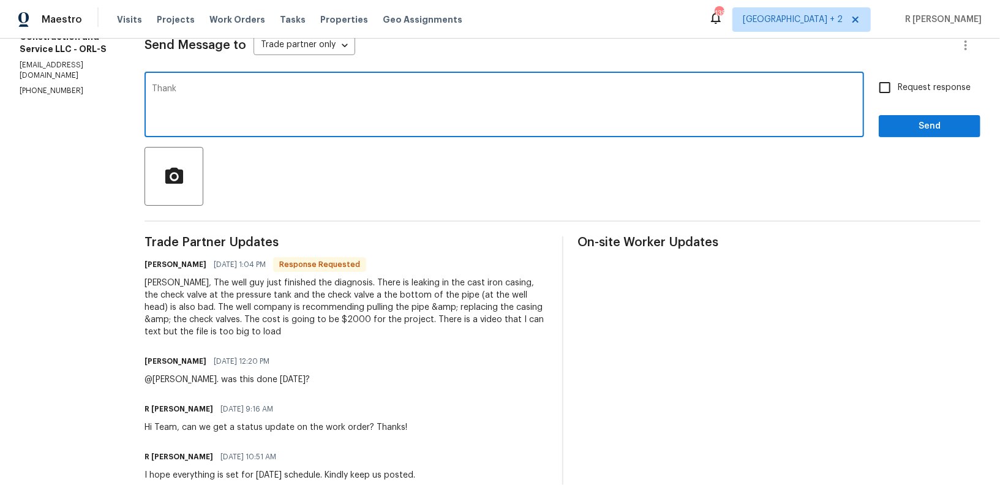
scroll to position [224, 0]
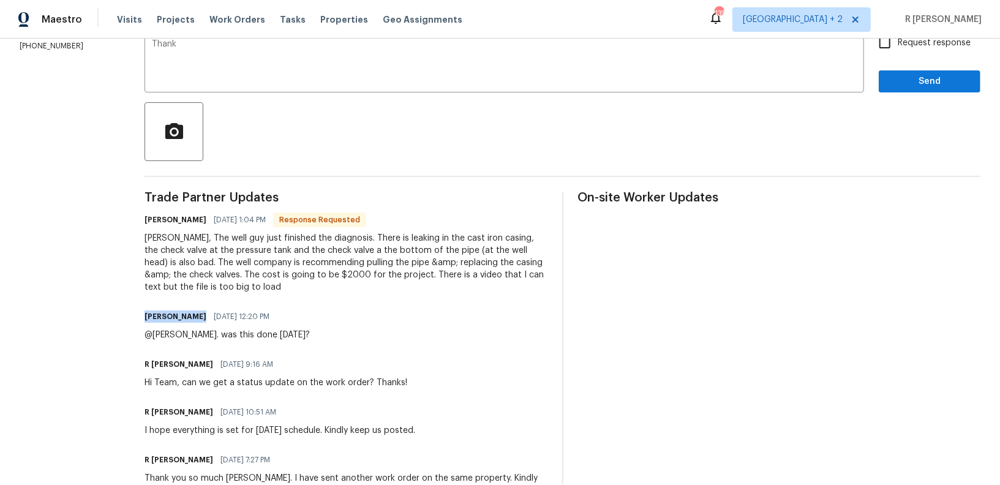
drag, startPoint x: 168, startPoint y: 315, endPoint x: 217, endPoint y: 314, distance: 49.0
click at [206, 314] on h6 "[PERSON_NAME]" at bounding box center [175, 316] width 62 height 12
copy h6 "[PERSON_NAME]"
click at [394, 64] on textarea "Thank" at bounding box center [504, 61] width 705 height 43
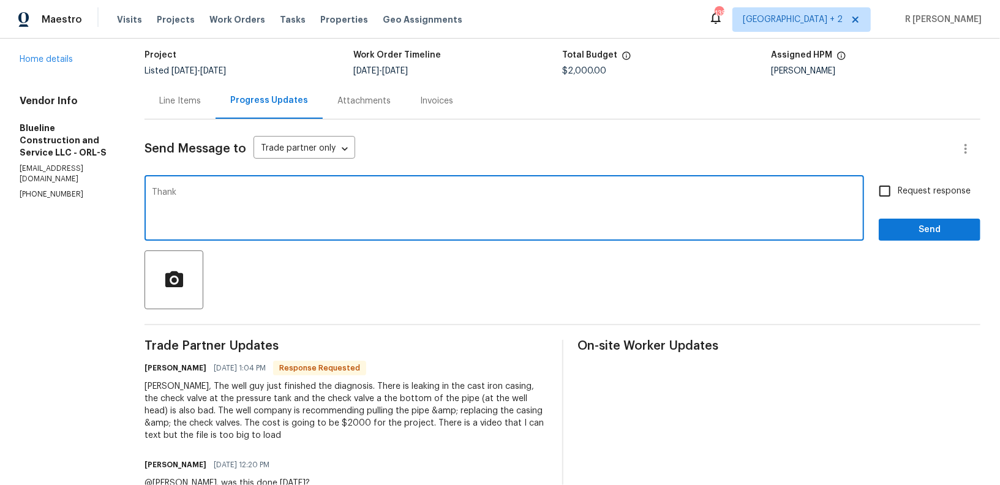
scroll to position [0, 0]
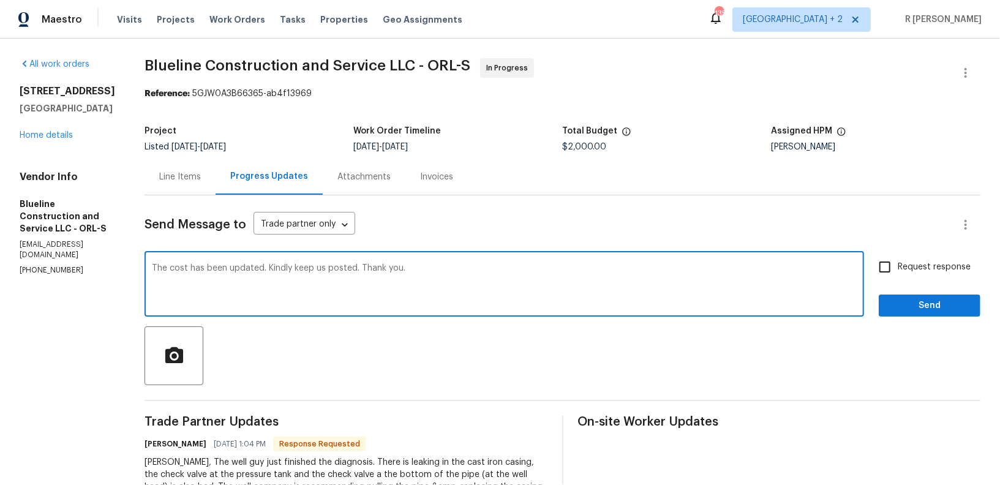
type textarea "The cost has been updated. Kindly keep us posted. Thank you."
click at [920, 330] on div at bounding box center [562, 355] width 836 height 59
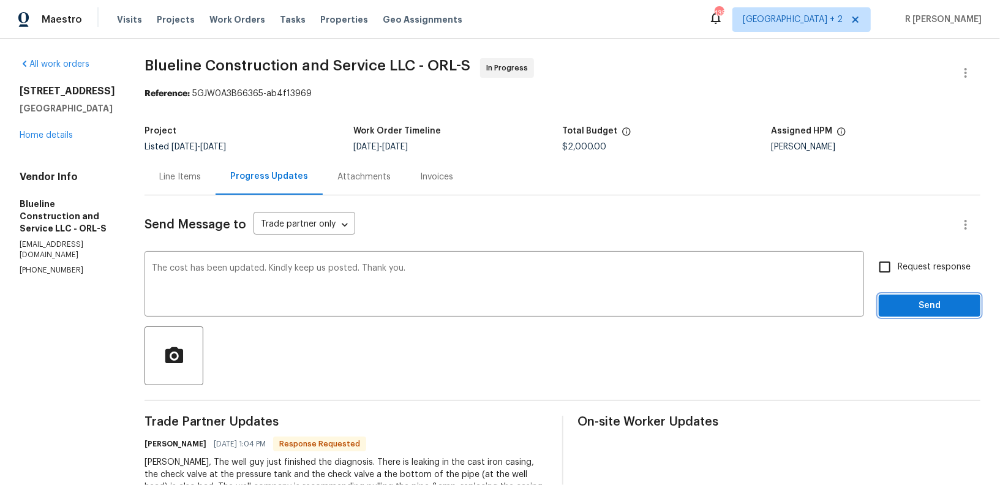
click at [918, 307] on span "Send" at bounding box center [929, 305] width 82 height 15
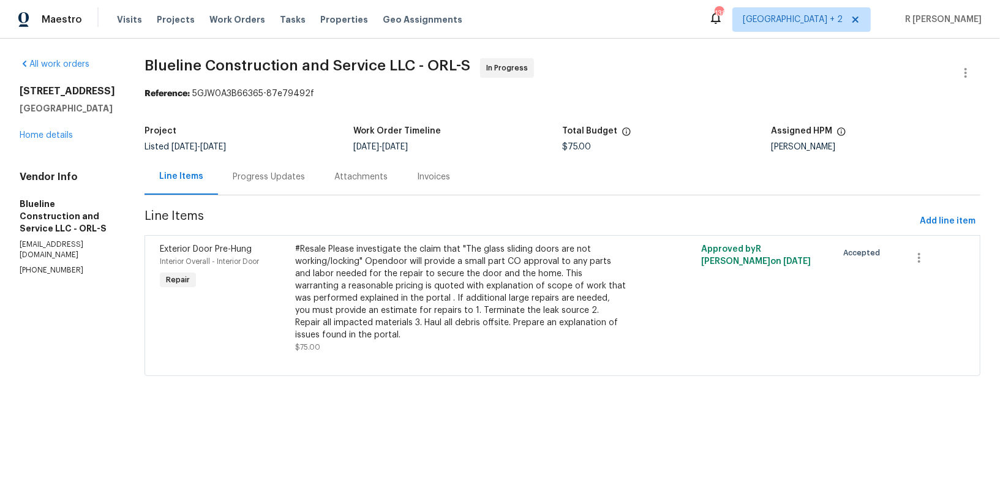
click at [287, 186] on div "Progress Updates" at bounding box center [269, 177] width 102 height 36
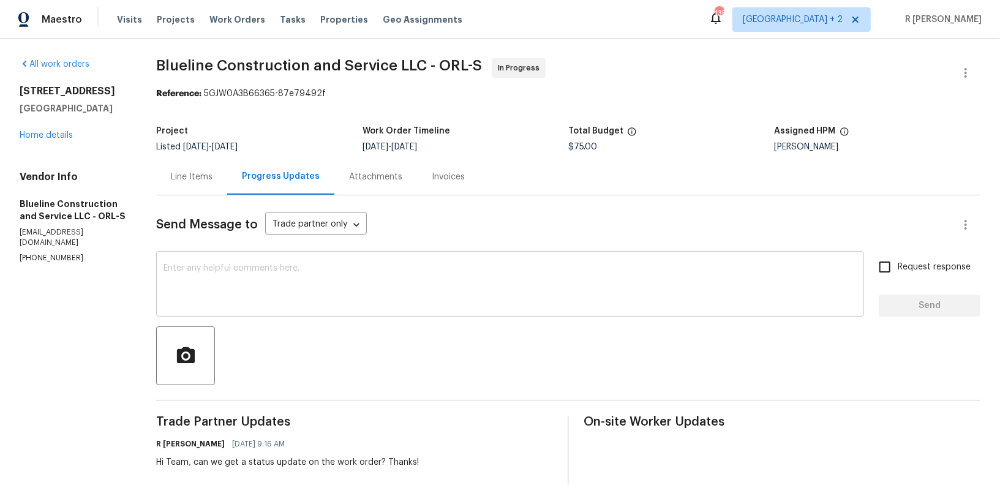
click at [340, 298] on textarea at bounding box center [509, 285] width 693 height 43
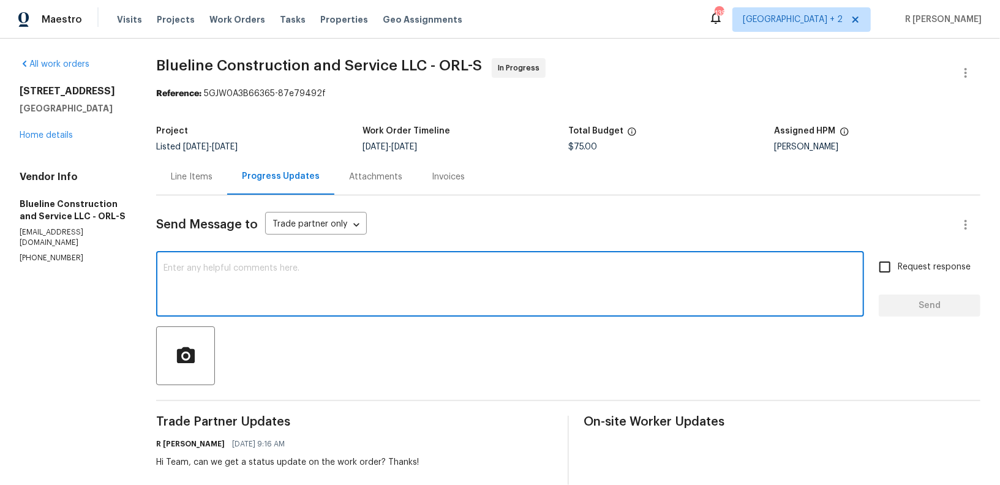
paste textarea "Hi Team, can we get a status update on the work order? Thanks!"
type textarea "Hi Team, can we get a status update on the work order? Thanks!"
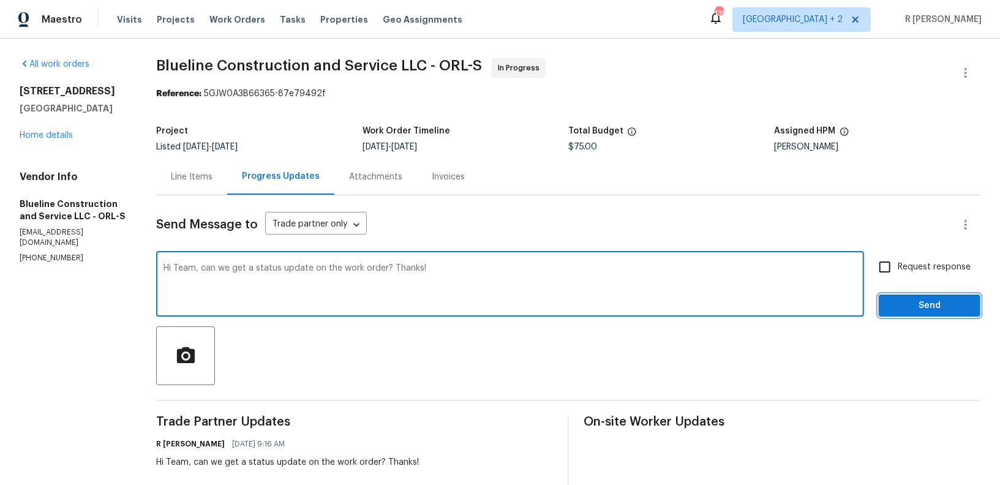
click at [906, 299] on span "Send" at bounding box center [929, 305] width 82 height 15
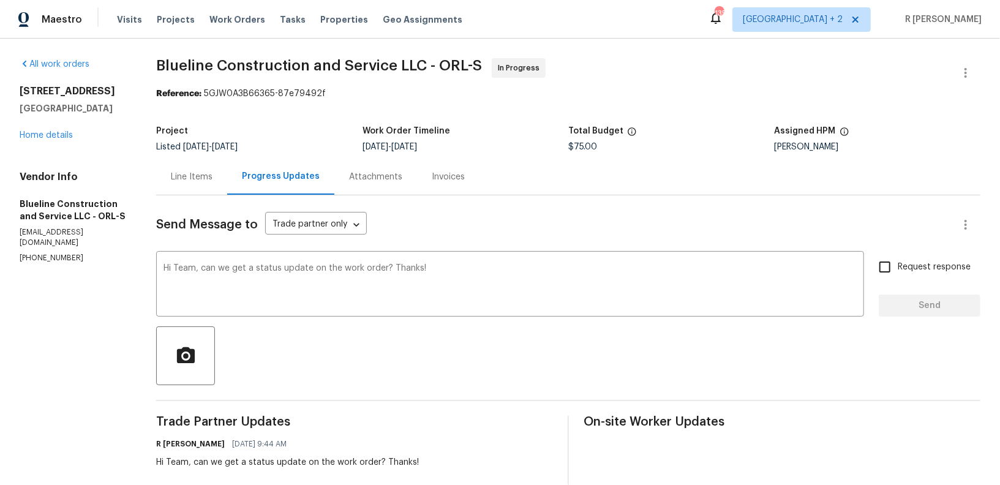
click at [204, 184] on div "Line Items" at bounding box center [191, 177] width 71 height 36
